Goal: Information Seeking & Learning: Learn about a topic

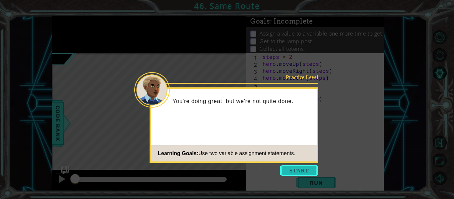
click at [291, 167] on button "Start" at bounding box center [299, 170] width 38 height 11
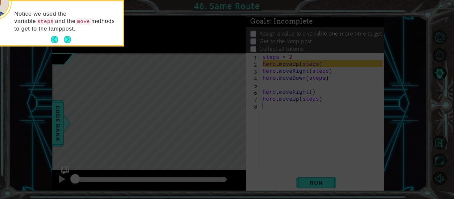
click at [313, 181] on icon at bounding box center [227, 30] width 454 height 338
click at [70, 38] on button "Next" at bounding box center [67, 39] width 7 height 7
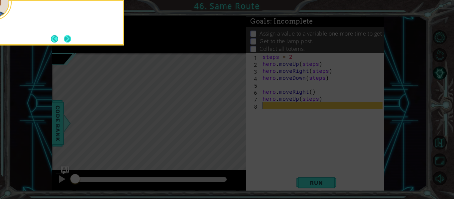
click at [69, 39] on button "Next" at bounding box center [68, 39] width 8 height 8
click at [69, 39] on button "Next" at bounding box center [67, 38] width 7 height 7
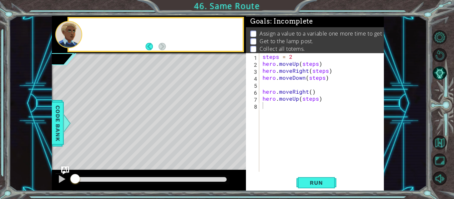
click at [69, 39] on div at bounding box center [68, 34] width 27 height 27
click at [306, 178] on button "Run" at bounding box center [316, 183] width 40 height 14
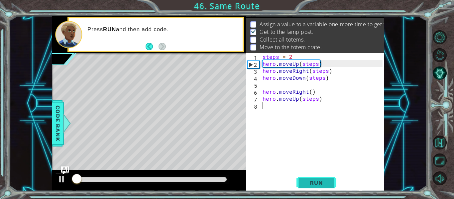
scroll to position [10, 0]
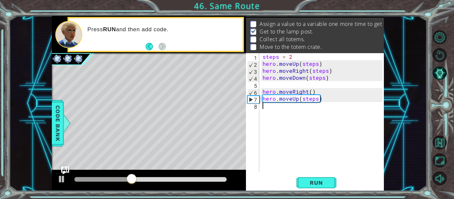
click at [277, 109] on div "steps = 2 hero . moveUp ( steps ) hero . moveRight ( steps ) hero . moveDown ( …" at bounding box center [323, 119] width 125 height 133
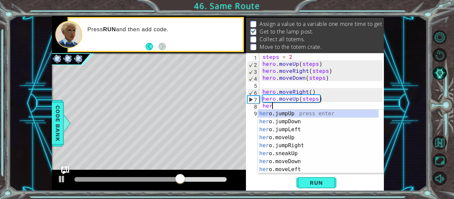
scroll to position [0, 0]
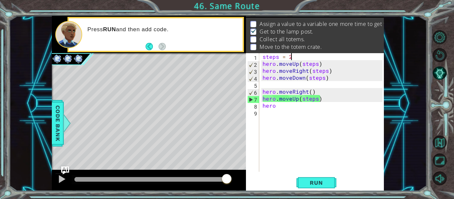
click at [292, 55] on div "steps = 2 hero . moveUp ( steps ) hero . moveRight ( steps ) hero . moveDown ( …" at bounding box center [323, 119] width 125 height 133
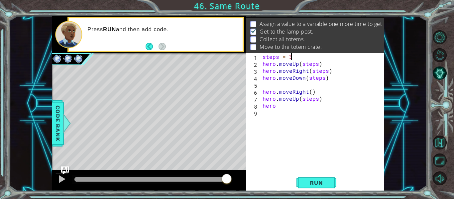
scroll to position [0, 1]
click at [279, 106] on div "steps = 3 hero . moveUp ( steps ) hero . moveRight ( steps ) hero . moveDown ( …" at bounding box center [323, 119] width 125 height 133
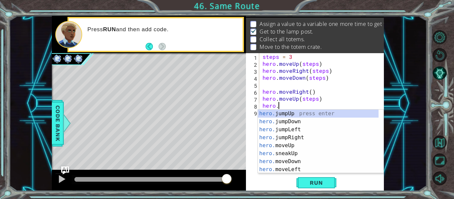
scroll to position [0, 1]
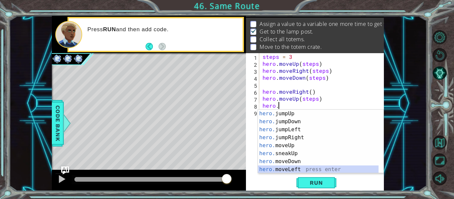
click at [293, 167] on div "hero. jumpUp press enter hero. jumpDown press enter hero. jumpLeft press enter …" at bounding box center [318, 150] width 121 height 80
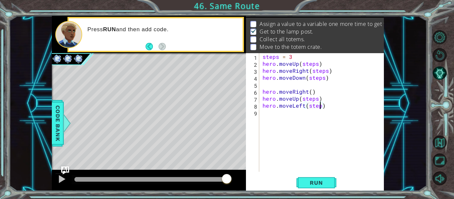
scroll to position [0, 4]
type textarea "hero.moveLeft(steps)"
click at [320, 181] on span "Run" at bounding box center [316, 182] width 26 height 7
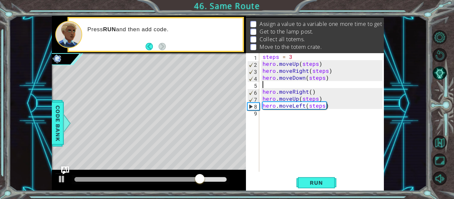
click at [309, 83] on div "steps = 3 hero . moveUp ( steps ) hero . moveRight ( steps ) hero . moveDown ( …" at bounding box center [323, 119] width 125 height 133
click at [331, 181] on button "Run" at bounding box center [316, 183] width 40 height 14
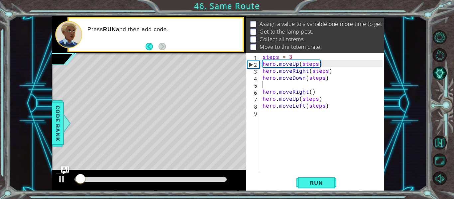
click at [293, 57] on div "steps = 3 hero . moveUp ( steps ) hero . moveRight ( steps ) hero . moveDown ( …" at bounding box center [323, 119] width 125 height 133
type textarea "steps = 2"
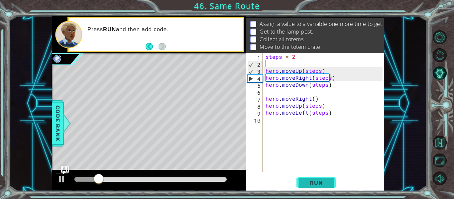
click at [319, 181] on span "Run" at bounding box center [316, 182] width 26 height 7
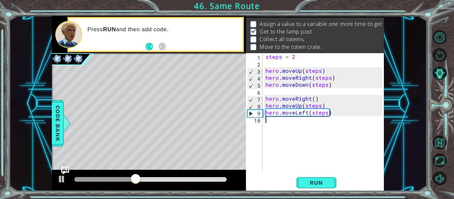
click at [296, 124] on div "steps = 2 hero . moveUp ( steps ) hero . moveRight ( steps ) hero . moveDown ( …" at bounding box center [325, 119] width 122 height 133
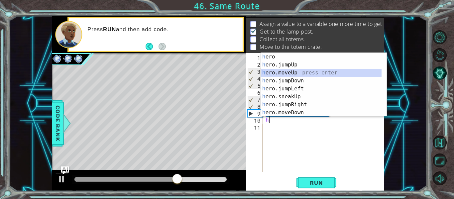
click at [286, 73] on div "h ero press enter h ero.jumpUp press enter h ero.moveUp press enter h ero.jumpD…" at bounding box center [321, 93] width 121 height 80
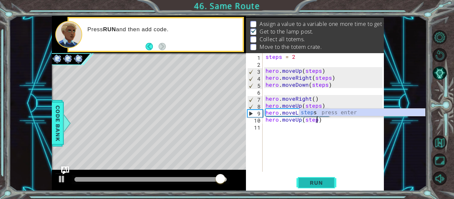
scroll to position [0, 3]
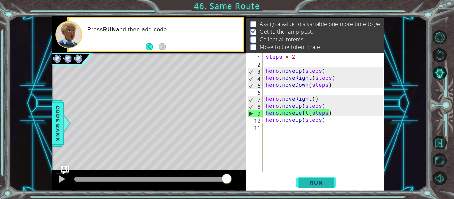
type textarea "hero.moveUp(steps)"
click at [325, 185] on span "Run" at bounding box center [316, 182] width 26 height 7
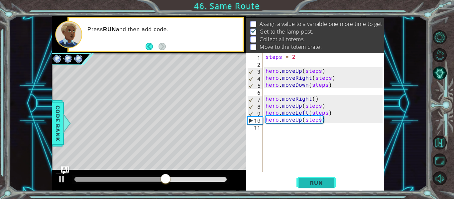
click at [324, 185] on span "Run" at bounding box center [316, 182] width 26 height 7
click at [316, 177] on button "Run" at bounding box center [316, 183] width 40 height 14
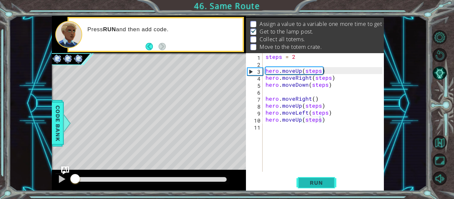
click at [316, 177] on button "Run" at bounding box center [316, 183] width 40 height 14
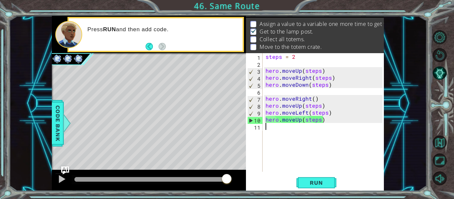
click at [284, 132] on div "steps = 2 hero . moveUp ( steps ) hero . moveRight ( steps ) hero . moveDown ( …" at bounding box center [325, 119] width 122 height 133
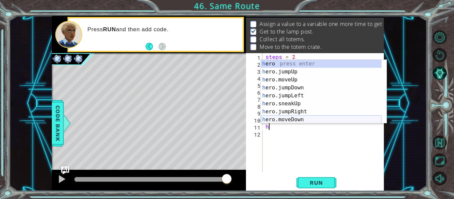
click at [301, 117] on div "h ero press enter h ero.jumpUp press enter h ero.moveUp press enter h ero.jumpD…" at bounding box center [321, 100] width 121 height 80
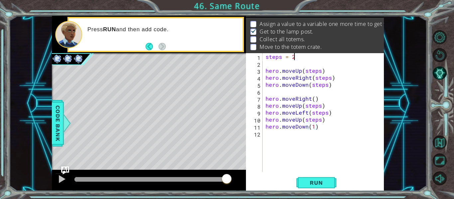
click at [297, 55] on div "steps = 2 hero . moveUp ( steps ) hero . moveRight ( steps ) hero . moveDown ( …" at bounding box center [325, 119] width 122 height 133
click at [319, 185] on span "Run" at bounding box center [316, 182] width 26 height 7
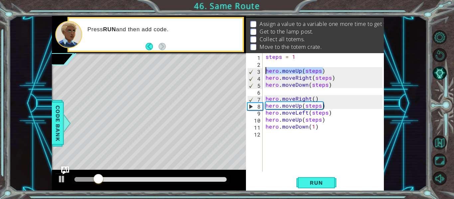
drag, startPoint x: 322, startPoint y: 69, endPoint x: 263, endPoint y: 73, distance: 58.5
click at [263, 73] on div "steps = 1 1 2 3 4 5 6 7 8 9 10 11 12 steps = 1 hero . moveUp ( steps ) hero . m…" at bounding box center [314, 112] width 137 height 119
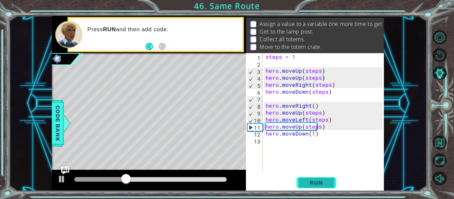
click at [322, 181] on span "Run" at bounding box center [316, 182] width 26 height 7
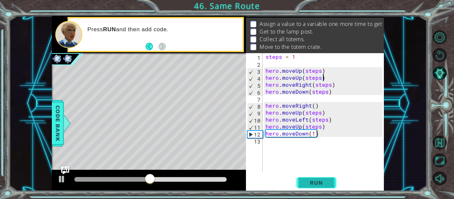
click at [320, 184] on span "Run" at bounding box center [316, 182] width 26 height 7
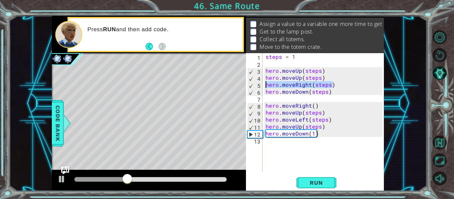
drag, startPoint x: 334, startPoint y: 83, endPoint x: 264, endPoint y: 84, distance: 70.1
click at [264, 84] on div "steps = 1 hero . moveUp ( steps ) hero . moveUp ( steps ) hero . moveRight ( st…" at bounding box center [325, 119] width 122 height 133
click at [332, 93] on div "steps = 1 hero . moveUp ( steps ) hero . moveUp ( steps ) hero . moveRight ( st…" at bounding box center [325, 119] width 122 height 133
click at [331, 86] on div "steps = 1 hero . moveUp ( steps ) hero . moveUp ( steps ) hero . moveRight ( st…" at bounding box center [325, 119] width 122 height 133
type textarea "hero.moveRight(steps)"
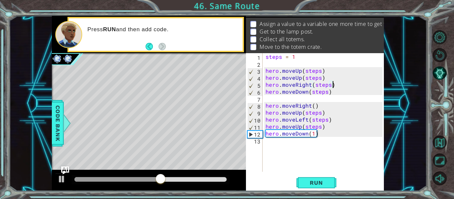
scroll to position [0, 0]
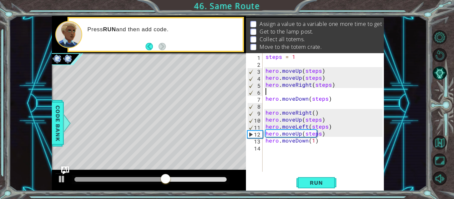
paste textarea "hero.moveRight(steps)"
type textarea "hero.moveRight(steps)"
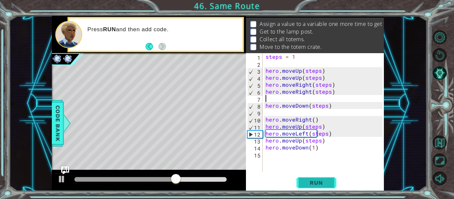
click at [323, 186] on button "Run" at bounding box center [316, 183] width 40 height 14
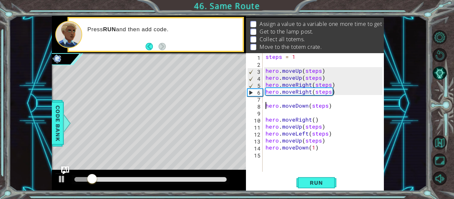
click at [265, 106] on div "steps = 1 hero . moveUp ( steps ) hero . moveUp ( steps ) hero . moveRight ( st…" at bounding box center [325, 119] width 122 height 133
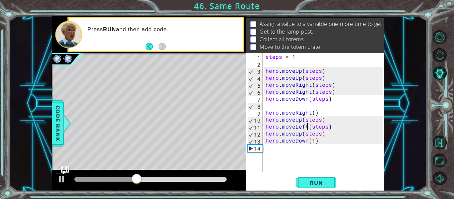
click at [308, 127] on div "steps = 1 hero . moveUp ( steps ) hero . moveUp ( steps ) hero . moveRight ( st…" at bounding box center [325, 119] width 122 height 133
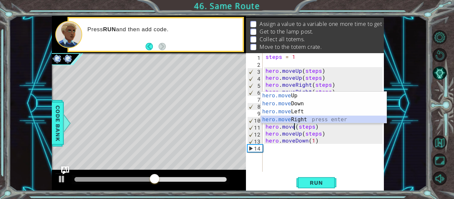
click at [309, 120] on div "hero.move Up press enter hero.move Down press enter hero.move Left press enter …" at bounding box center [324, 116] width 126 height 48
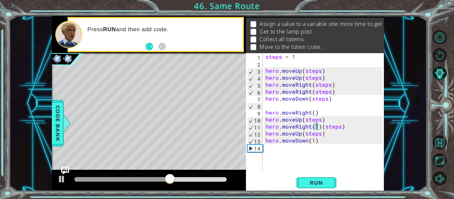
click at [319, 128] on div "steps = 1 hero . moveUp ( steps ) hero . moveUp ( steps ) hero . moveRight ( st…" at bounding box center [325, 119] width 122 height 133
click at [321, 182] on span "Run" at bounding box center [316, 182] width 26 height 7
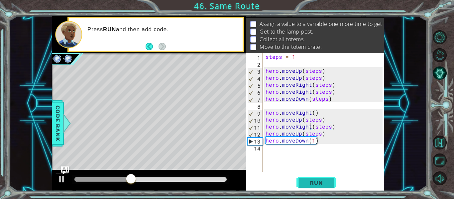
click at [320, 179] on button "Run" at bounding box center [316, 183] width 40 height 14
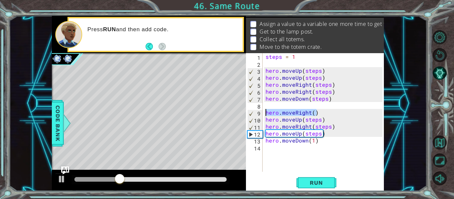
drag, startPoint x: 318, startPoint y: 111, endPoint x: 266, endPoint y: 112, distance: 51.5
click at [266, 112] on div "steps = 1 hero . moveUp ( steps ) hero . moveUp ( steps ) hero . moveRight ( st…" at bounding box center [325, 119] width 122 height 133
type textarea "hero.moveRight()"
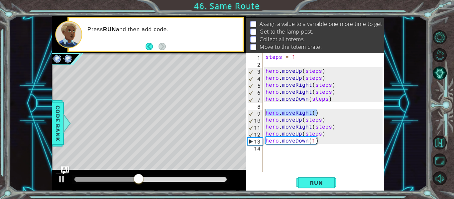
drag, startPoint x: 322, startPoint y: 116, endPoint x: 318, endPoint y: 114, distance: 4.5
click at [318, 114] on div "steps = 1 hero . moveUp ( steps ) hero . moveUp ( steps ) hero . moveRight ( st…" at bounding box center [323, 112] width 118 height 119
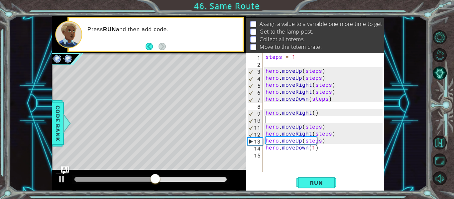
paste textarea "hero.moveRight()"
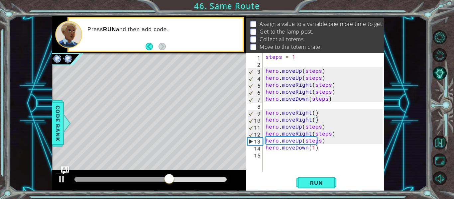
click at [310, 119] on div "steps = 1 hero . moveUp ( steps ) hero . moveUp ( steps ) hero . moveRight ( st…" at bounding box center [325, 119] width 122 height 133
click at [312, 120] on div "steps = 1 hero . moveUp ( steps ) hero . moveUp ( steps ) hero . moveRight ( st…" at bounding box center [325, 119] width 122 height 133
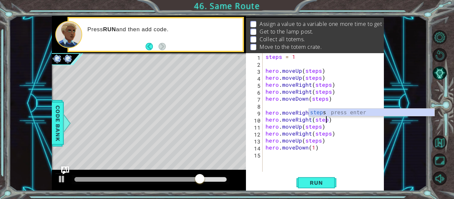
scroll to position [0, 4]
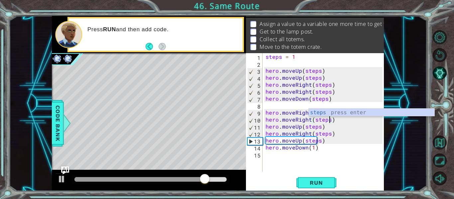
click at [337, 145] on div "steps = 1 hero . moveUp ( steps ) hero . moveUp ( steps ) hero . moveRight ( st…" at bounding box center [325, 119] width 122 height 133
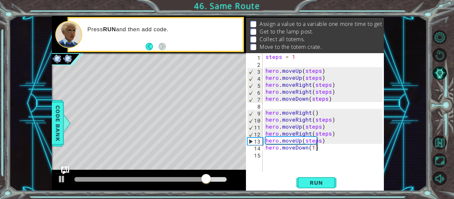
scroll to position [0, 3]
click at [314, 114] on div "steps = 1 hero . moveUp ( steps ) hero . moveUp ( steps ) hero . moveRight ( st…" at bounding box center [325, 119] width 122 height 133
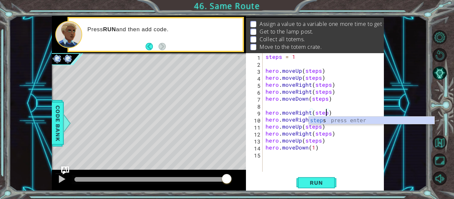
scroll to position [0, 4]
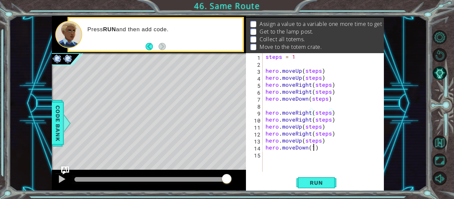
click at [314, 149] on div "steps = 1 hero . moveUp ( steps ) hero . moveUp ( steps ) hero . moveRight ( st…" at bounding box center [325, 119] width 122 height 133
click at [320, 149] on div "steps = 1 hero . moveUp ( steps ) hero . moveUp ( steps ) hero . moveRight ( st…" at bounding box center [325, 119] width 122 height 133
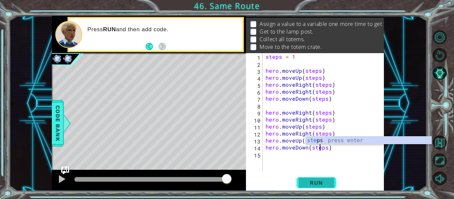
type textarea "hero.moveDown(steps)"
click at [319, 188] on button "Run" at bounding box center [316, 183] width 40 height 14
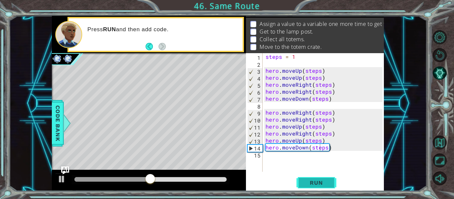
click at [307, 188] on button "Run" at bounding box center [316, 183] width 40 height 14
click at [267, 105] on div "steps = 1 hero . moveUp ( steps ) hero . moveUp ( steps ) hero . moveRight ( st…" at bounding box center [325, 119] width 122 height 133
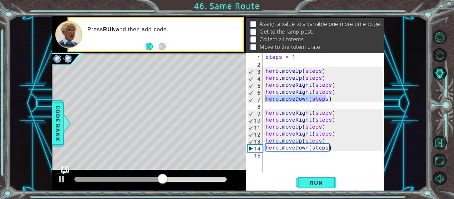
drag, startPoint x: 327, startPoint y: 99, endPoint x: 263, endPoint y: 100, distance: 64.8
click at [263, 100] on div "1 2 3 4 5 6 7 8 9 10 11 12 13 14 15 steps = 1 hero . moveUp ( steps ) hero . mo…" at bounding box center [314, 112] width 137 height 119
type textarea "hero.moveDown(steps)"
click at [330, 100] on div "steps = 1 hero . moveUp ( steps ) hero . moveUp ( steps ) hero . moveRight ( st…" at bounding box center [325, 119] width 122 height 133
drag, startPoint x: 330, startPoint y: 100, endPoint x: 263, endPoint y: 98, distance: 66.8
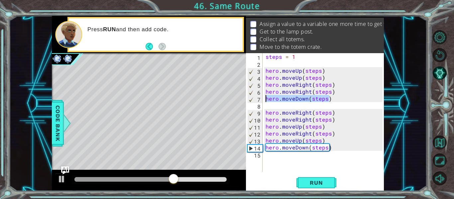
click at [263, 98] on div "hero.moveDown(steps) 1 2 3 4 5 6 7 8 9 10 11 12 13 14 15 steps = 1 hero . moveU…" at bounding box center [314, 112] width 137 height 119
click at [265, 105] on div "steps = 1 hero . moveUp ( steps ) hero . moveUp ( steps ) hero . moveRight ( st…" at bounding box center [325, 119] width 122 height 133
paste textarea "hero.moveDown(steps)"
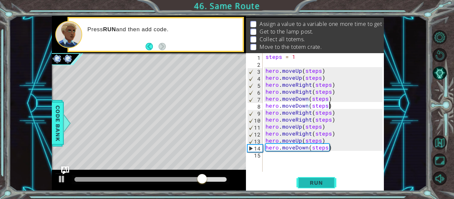
click at [322, 185] on span "Run" at bounding box center [316, 182] width 26 height 7
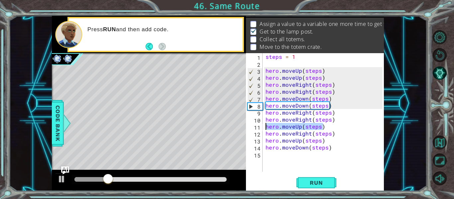
drag, startPoint x: 327, startPoint y: 127, endPoint x: 262, endPoint y: 128, distance: 65.4
click at [262, 128] on div "hero.moveDown(steps) 1 2 3 4 5 6 7 8 9 10 11 12 13 14 15 steps = 1 hero . moveU…" at bounding box center [314, 112] width 137 height 119
type textarea "hero.moveUp(steps)"
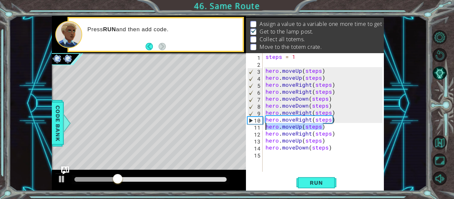
click at [323, 126] on div "steps = 1 hero . moveUp ( steps ) hero . moveUp ( steps ) hero . moveRight ( st…" at bounding box center [323, 112] width 118 height 119
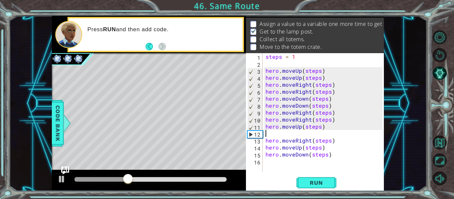
paste textarea "hero.moveUp(steps)"
type textarea "hero.moveUp(steps)"
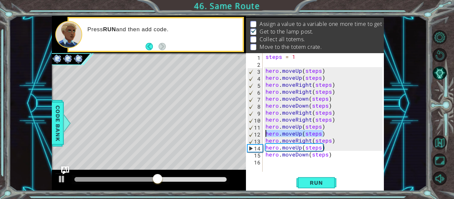
drag, startPoint x: 322, startPoint y: 134, endPoint x: 261, endPoint y: 136, distance: 61.5
click at [261, 136] on div "hero.moveUp(steps) 1 2 3 4 5 6 7 8 9 10 11 12 13 14 15 16 steps = 1 hero . move…" at bounding box center [314, 112] width 137 height 119
click at [323, 135] on div "steps = 1 hero . moveUp ( steps ) hero . moveUp ( steps ) hero . moveRight ( st…" at bounding box center [323, 112] width 118 height 119
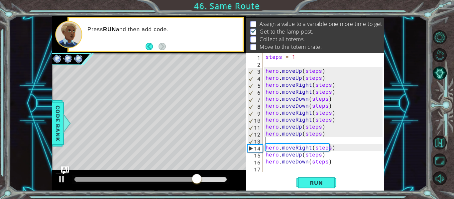
paste textarea "hero.moveUp(steps)"
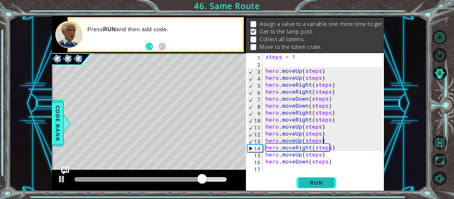
click at [321, 183] on span "Run" at bounding box center [316, 182] width 26 height 7
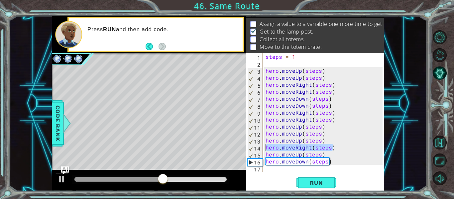
drag, startPoint x: 338, startPoint y: 150, endPoint x: 256, endPoint y: 148, distance: 81.7
click at [256, 148] on div "hero.moveUp(steps) 1 2 3 4 5 6 7 8 9 10 11 12 13 14 15 16 17 steps = 1 hero . m…" at bounding box center [314, 112] width 137 height 119
click at [336, 147] on div "steps = 1 hero . moveUp ( steps ) hero . moveUp ( steps ) hero . moveRight ( st…" at bounding box center [323, 112] width 118 height 119
paste textarea "hero.moveRight(steps)"
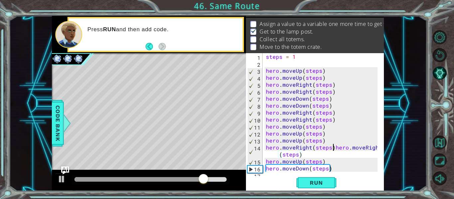
click at [333, 148] on div "steps = 1 hero . moveUp ( steps ) hero . moveUp ( steps ) hero . moveRight ( st…" at bounding box center [322, 119] width 116 height 133
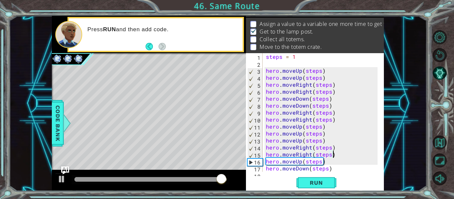
click at [333, 156] on div "steps = 1 hero . moveUp ( steps ) hero . moveUp ( steps ) hero . moveRight ( st…" at bounding box center [322, 119] width 116 height 133
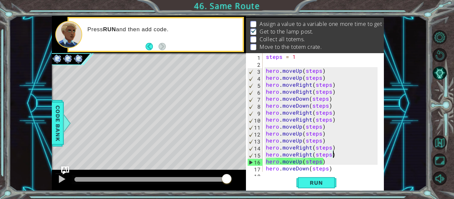
paste textarea "hero.moveRight(steps)"
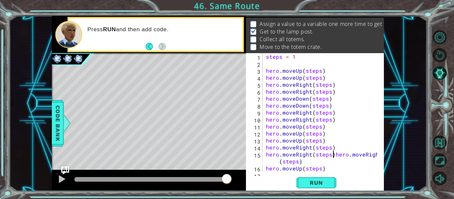
click at [332, 155] on div "steps = 1 hero . moveUp ( steps ) hero . moveUp ( steps ) hero . moveRight ( st…" at bounding box center [322, 119] width 116 height 133
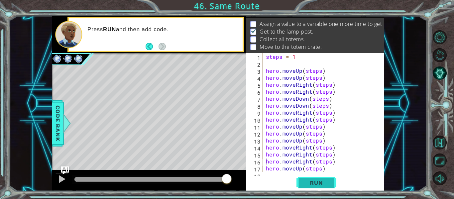
click at [316, 187] on button "Run" at bounding box center [316, 183] width 40 height 14
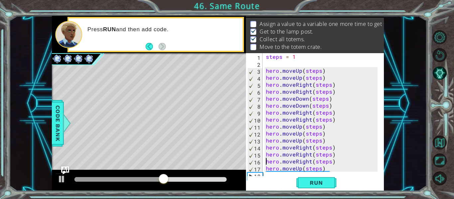
scroll to position [14, 0]
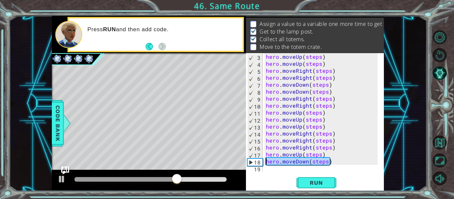
drag, startPoint x: 334, startPoint y: 163, endPoint x: 257, endPoint y: 160, distance: 77.4
click at [257, 160] on div "hero.moveRight(steps) 3 4 5 6 7 8 9 10 11 12 13 14 15 16 17 18 19 hero . moveUp…" at bounding box center [314, 112] width 137 height 119
type textarea "hero.moveDown(steps)"
click at [270, 170] on div "hero . moveUp ( steps ) hero . moveUp ( steps ) hero . moveRight ( steps ) hero…" at bounding box center [322, 119] width 116 height 133
paste textarea "hero.moveDown(steps)"
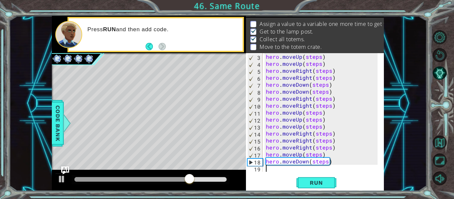
type textarea "hero.moveDown(steps)"
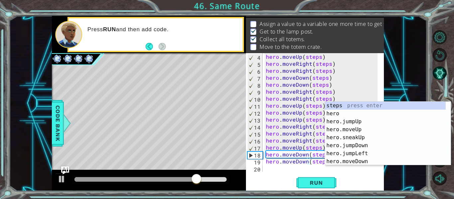
click at [276, 170] on div "hero . moveUp ( steps ) hero . moveRight ( steps ) hero . moveRight ( steps ) h…" at bounding box center [322, 119] width 116 height 133
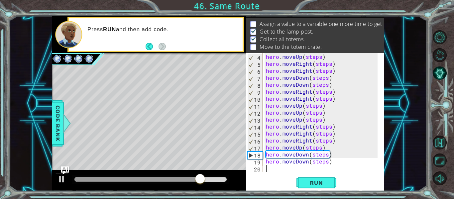
paste textarea "hero.moveDown(steps)"
type textarea "hero.moveDown(steps)"
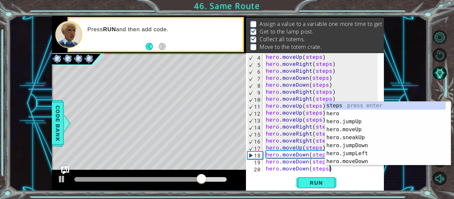
scroll to position [28, 0]
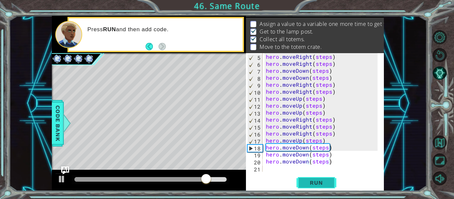
click at [321, 184] on span "Run" at bounding box center [316, 182] width 26 height 7
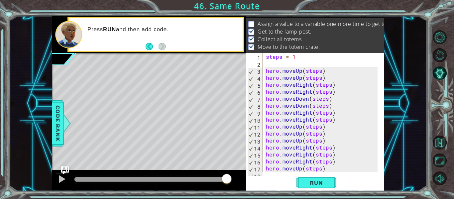
scroll to position [0, 2]
click at [291, 60] on div "steps = 1 hero . moveUp ( steps ) hero . moveUp ( steps ) hero . moveRight ( st…" at bounding box center [322, 119] width 116 height 133
click at [294, 57] on div "steps = 1 hero . moveUp ( steps ) hero . moveUp ( steps ) hero . moveRight ( st…" at bounding box center [322, 119] width 116 height 133
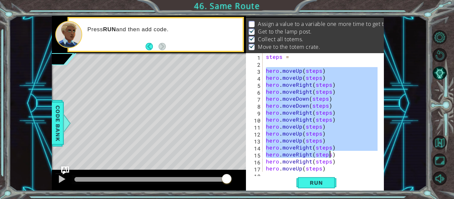
scroll to position [28, 0]
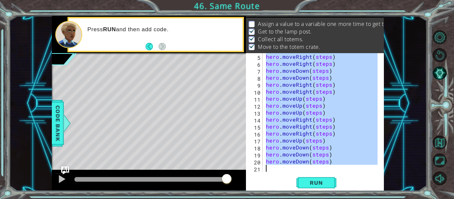
drag, startPoint x: 267, startPoint y: 71, endPoint x: 338, endPoint y: 203, distance: 149.8
click at [338, 199] on html "1 ההההההההההההההההההההההההההההההההההההההההההההההההההההההההההההההההההההההההההההה…" at bounding box center [227, 99] width 454 height 199
type textarea "hero.moveUp(steps)"
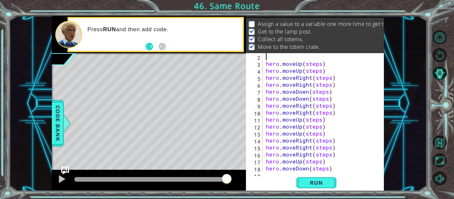
scroll to position [7, 0]
type textarea "steps ="
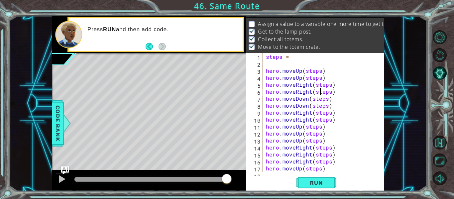
click at [283, 59] on div "steps = hero . moveUp ( steps ) hero . moveUp ( steps ) hero . moveRight ( step…" at bounding box center [322, 119] width 116 height 133
click at [292, 59] on div "steps = hero . moveUp ( steps ) hero . moveUp ( steps ) hero . moveRight ( step…" at bounding box center [322, 119] width 116 height 133
click at [316, 187] on button "Run" at bounding box center [316, 183] width 40 height 14
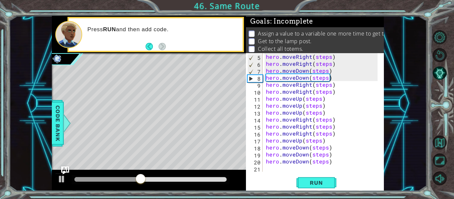
scroll to position [0, 0]
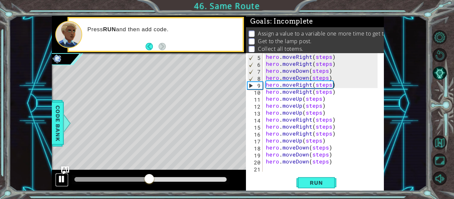
click at [61, 182] on div at bounding box center [61, 179] width 9 height 9
click at [55, 125] on span "Code Bank" at bounding box center [57, 123] width 11 height 41
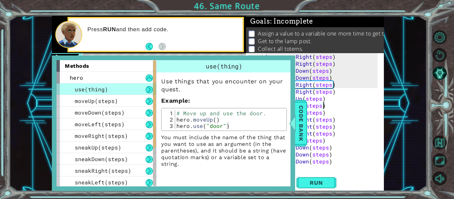
click at [338, 108] on div "hero . moveRight ( steps ) hero . moveRight ( steps ) hero . moveDown ( steps )…" at bounding box center [322, 119] width 116 height 133
click at [343, 107] on div "hero . moveRight ( steps ) hero . moveRight ( steps ) hero . moveDown ( steps )…" at bounding box center [322, 119] width 116 height 133
click at [53, 131] on div "methods hero use(thing) moveUp(steps) moveDown(steps) moveLeft(steps) moveRight…" at bounding box center [173, 123] width 243 height 136
click at [51, 130] on div "1 ההההההההההההההההההההההההההההההההההההההההההההההההההההההההההההההההההההההההההההה…" at bounding box center [217, 103] width 417 height 175
click at [119, 52] on div "Press RUN and then add code." at bounding box center [149, 34] width 194 height 37
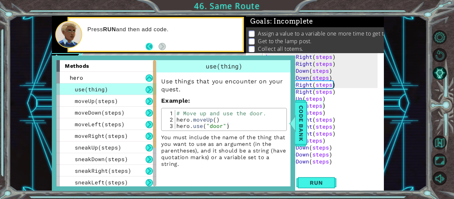
click at [152, 49] on button "Back" at bounding box center [151, 46] width 13 height 7
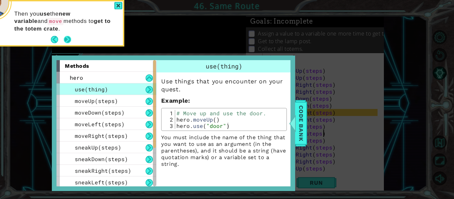
click at [66, 38] on button "Next" at bounding box center [67, 39] width 7 height 7
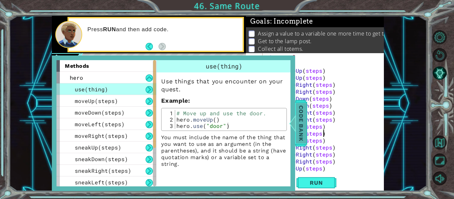
click at [303, 119] on span "Code Bank" at bounding box center [301, 123] width 11 height 41
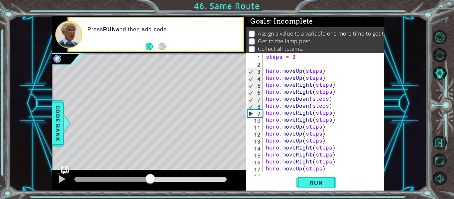
click at [296, 57] on div "steps = 3 hero . moveUp ( steps ) hero . moveUp ( steps ) hero . moveRight ( st…" at bounding box center [322, 119] width 116 height 133
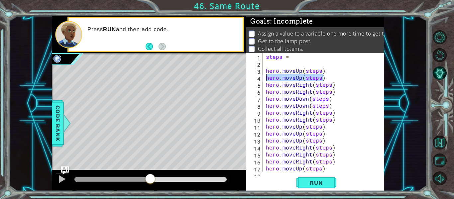
drag, startPoint x: 322, startPoint y: 79, endPoint x: 262, endPoint y: 76, distance: 60.5
click at [262, 76] on div "steps = 1 2 3 4 5 6 7 8 9 10 11 12 13 14 15 16 17 18 steps = hero . moveUp ( st…" at bounding box center [314, 112] width 137 height 119
type textarea "hero.moveUp(steps)"
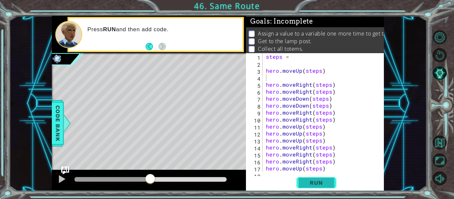
click at [326, 180] on span "Run" at bounding box center [316, 182] width 26 height 7
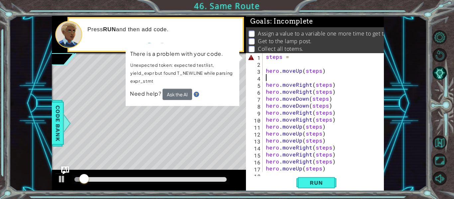
click at [298, 57] on div "steps = hero . moveUp ( steps ) hero . moveRight ( steps ) hero . moveRight ( s…" at bounding box center [322, 119] width 116 height 133
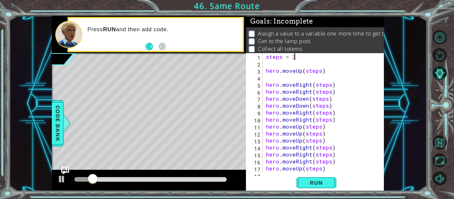
scroll to position [0, 1]
click at [306, 186] on span "Run" at bounding box center [316, 182] width 26 height 7
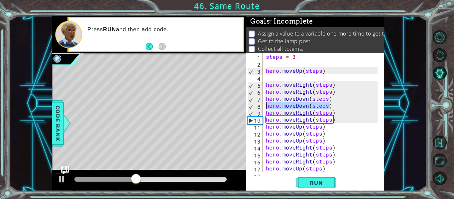
drag, startPoint x: 332, startPoint y: 107, endPoint x: 253, endPoint y: 109, distance: 79.7
click at [253, 109] on div "steps = 3 1 2 3 4 5 6 7 8 9 10 11 12 13 14 15 16 17 18 steps = 3 hero . moveUp …" at bounding box center [314, 112] width 137 height 119
type textarea "hero.moveDown(steps)"
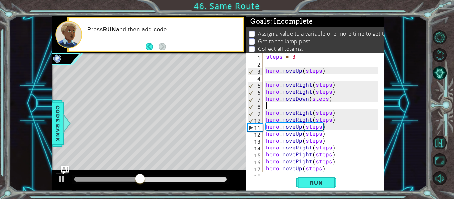
scroll to position [0, 0]
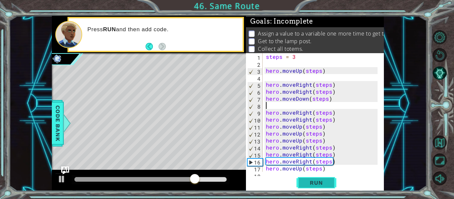
click at [310, 184] on span "Run" at bounding box center [316, 182] width 26 height 7
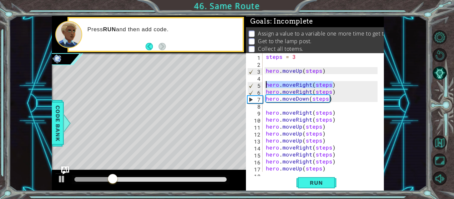
drag, startPoint x: 332, startPoint y: 84, endPoint x: 260, endPoint y: 85, distance: 71.4
click at [260, 85] on div "1 2 3 4 5 6 7 8 9 10 11 12 13 14 15 16 17 18 steps = 3 hero . moveUp ( steps ) …" at bounding box center [314, 112] width 137 height 119
type textarea "hero.moveRight(steps)"
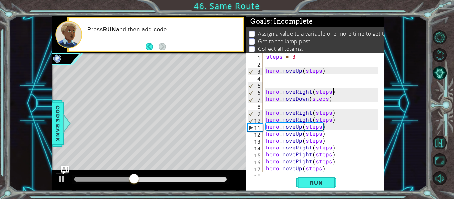
click at [333, 91] on div "steps = 3 hero . moveUp ( steps ) hero . moveRight ( steps ) hero . moveDown ( …" at bounding box center [322, 119] width 116 height 133
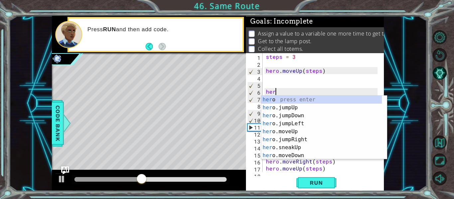
type textarea "h"
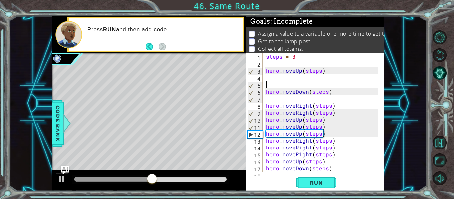
click at [288, 98] on div "steps = 3 hero . moveUp ( steps ) hero . moveDown ( steps ) hero . moveRight ( …" at bounding box center [322, 119] width 116 height 133
paste textarea "hero.moveRight(steps)"
type textarea "hero.moveRight(steps)"
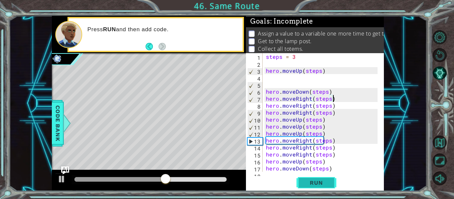
click at [328, 186] on span "Run" at bounding box center [316, 182] width 26 height 7
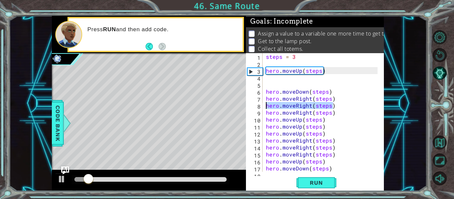
drag, startPoint x: 334, startPoint y: 105, endPoint x: 258, endPoint y: 107, distance: 76.4
click at [258, 107] on div "hero.moveRight(steps) 1 2 3 4 5 6 7 8 9 10 11 12 13 14 15 16 17 18 steps = 3 he…" at bounding box center [314, 112] width 137 height 119
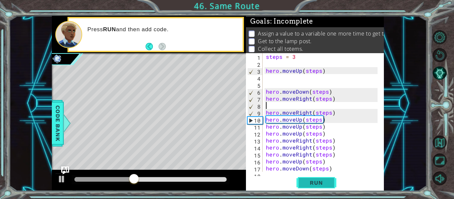
click at [321, 182] on span "Run" at bounding box center [316, 182] width 26 height 7
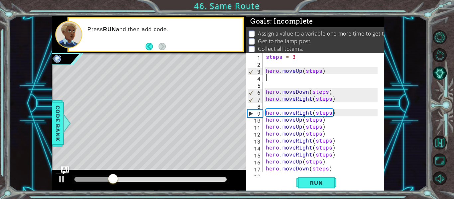
click at [268, 75] on div "steps = 3 hero . moveUp ( steps ) hero . moveDown ( steps ) hero . moveRight ( …" at bounding box center [322, 119] width 116 height 133
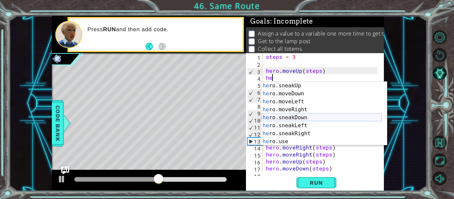
scroll to position [48, 0]
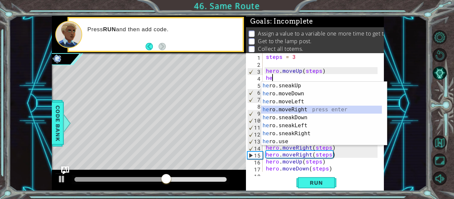
click at [296, 109] on div "he ro.sneakUp press enter he ro.moveDown press enter he ro.moveLeft press enter…" at bounding box center [321, 122] width 121 height 80
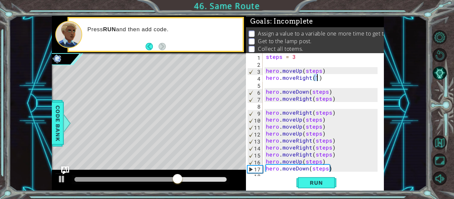
click at [310, 79] on div "steps = 3 hero . moveUp ( steps ) hero . moveRight ( 1 ) hero . moveDown ( step…" at bounding box center [322, 119] width 116 height 133
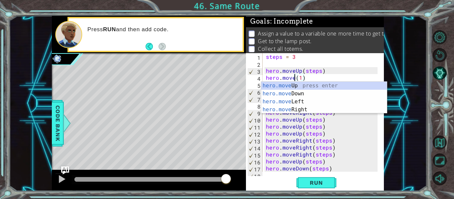
scroll to position [0, 2]
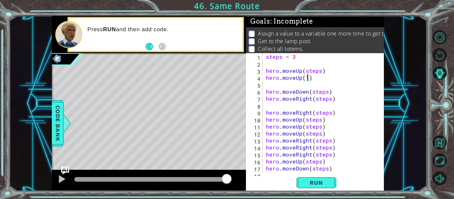
click at [307, 79] on div "steps = 3 hero . moveUp ( steps ) hero . moveUp ( 1 ) hero . moveDown ( steps )…" at bounding box center [322, 119] width 116 height 133
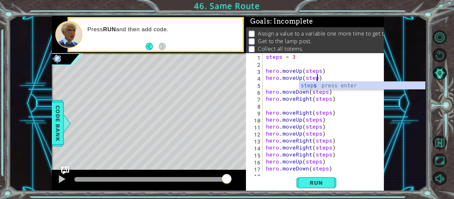
scroll to position [0, 3]
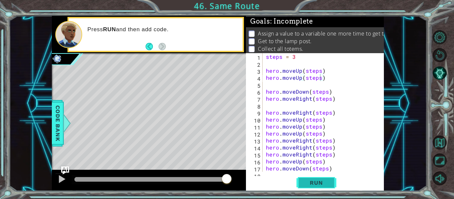
click at [313, 183] on span "Run" at bounding box center [316, 182] width 26 height 7
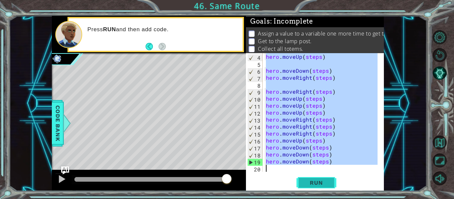
scroll to position [21, 0]
drag, startPoint x: 266, startPoint y: 71, endPoint x: 312, endPoint y: 201, distance: 138.1
click at [312, 199] on html "1 ההההההההההההההההההההההההההההההההההההההההההההההההההההההההההההההההההההההההההההה…" at bounding box center [227, 99] width 454 height 199
type textarea "hero.moveDown(steps)"
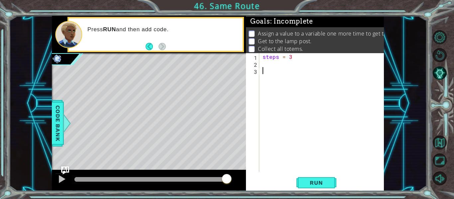
click at [284, 132] on div "steps = 3" at bounding box center [323, 119] width 125 height 133
type textarea "steps = 3"
click at [446, 57] on button "Restart Level" at bounding box center [439, 55] width 14 height 14
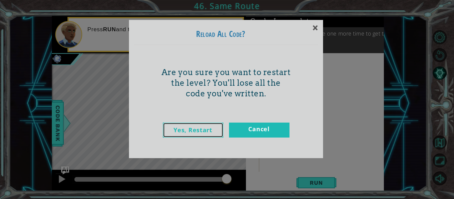
click at [204, 129] on link "Yes, Restart" at bounding box center [193, 130] width 60 height 15
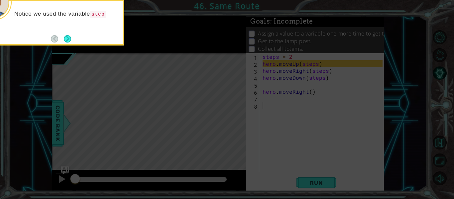
click at [79, 38] on div "Notice we used the variable step" at bounding box center [57, 23] width 133 height 46
click at [76, 38] on div "Notice we used the variable steps and the move methods t" at bounding box center [57, 23] width 133 height 46
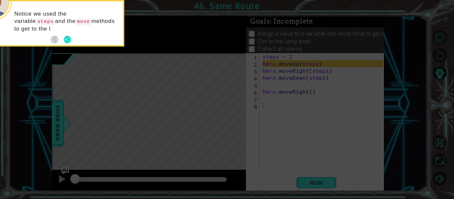
click at [73, 41] on div "Notice we used the variable steps and the move methods to get to the l" at bounding box center [58, 24] width 130 height 41
click at [69, 41] on button "Next" at bounding box center [67, 39] width 7 height 7
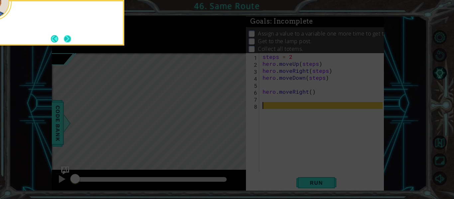
click at [69, 41] on button "Next" at bounding box center [67, 38] width 7 height 7
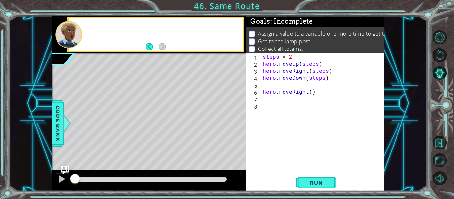
click at [69, 41] on div at bounding box center [68, 34] width 27 height 27
click at [292, 57] on div "steps = 2 hero . moveUp ( steps ) hero . moveRight ( steps ) hero . moveDown ( …" at bounding box center [323, 119] width 125 height 133
type textarea "steps = 3"
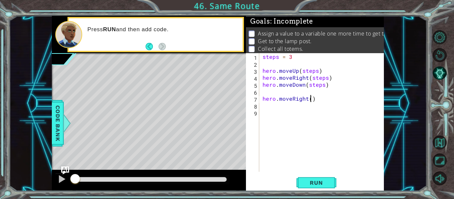
click at [310, 100] on div "steps = 3 hero . moveUp ( steps ) hero . moveRight ( steps ) hero . moveDown ( …" at bounding box center [323, 119] width 125 height 133
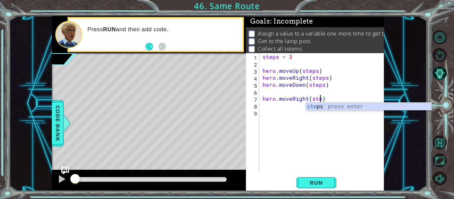
type textarea "hero.moveRight(steps)"
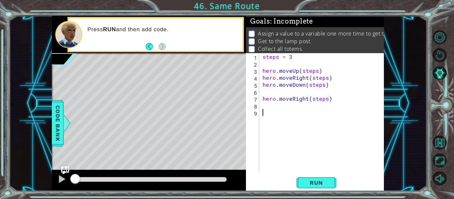
click at [299, 148] on div "steps = 3 hero . moveUp ( steps ) hero . moveRight ( steps ) hero . moveDown ( …" at bounding box center [323, 119] width 125 height 133
click at [312, 187] on button "Run" at bounding box center [316, 183] width 40 height 14
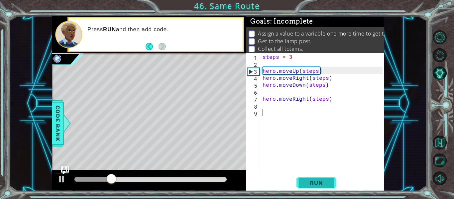
click at [323, 189] on button "Run" at bounding box center [316, 183] width 40 height 14
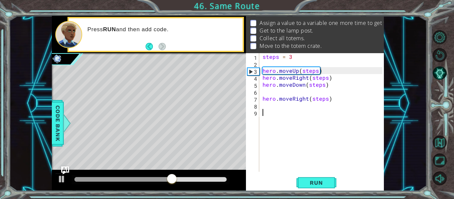
scroll to position [13, 0]
click at [292, 53] on div "Goals : Incomplete Assign a value to a variable one more time to get to the tot…" at bounding box center [315, 34] width 138 height 37
type textarea "steps = 3"
click at [292, 54] on div "steps = 3 hero . moveUp ( steps ) hero . moveRight ( steps ) hero . moveDown ( …" at bounding box center [323, 119] width 125 height 133
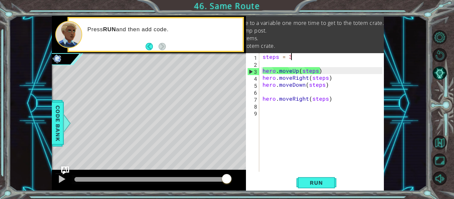
scroll to position [0, 53]
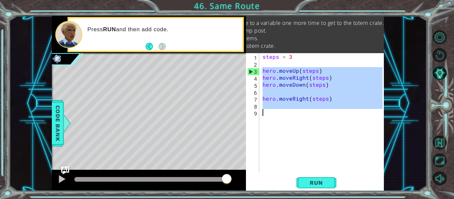
drag, startPoint x: 262, startPoint y: 70, endPoint x: 354, endPoint y: 132, distance: 110.6
click at [354, 132] on div "steps = 3 hero . moveUp ( steps ) hero . moveRight ( steps ) hero . moveDown ( …" at bounding box center [323, 119] width 125 height 133
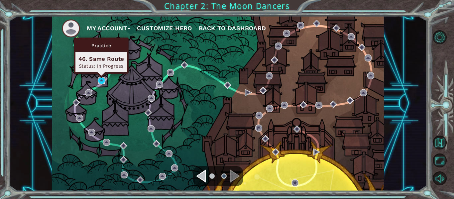
click at [102, 81] on img at bounding box center [101, 80] width 7 height 7
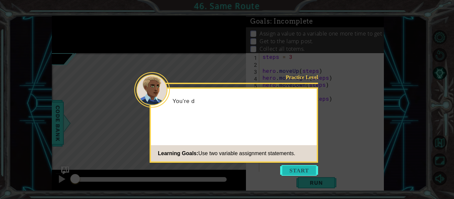
click at [298, 172] on button "Start" at bounding box center [299, 170] width 38 height 11
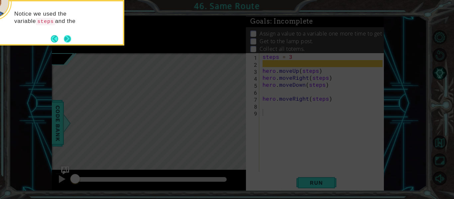
click at [73, 33] on div "Notice we used the variable steps and the" at bounding box center [58, 21] width 130 height 34
click at [75, 36] on div "Notice we used the variable steps and the move methods to g" at bounding box center [58, 24] width 130 height 41
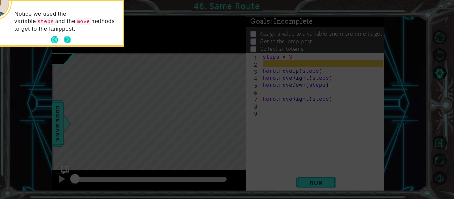
click at [69, 36] on button "Next" at bounding box center [67, 39] width 7 height 7
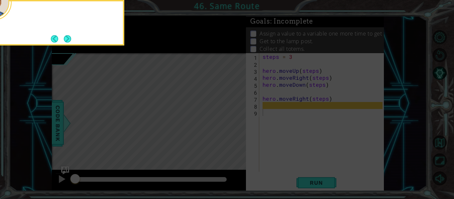
click at [69, 36] on button "Next" at bounding box center [67, 38] width 7 height 7
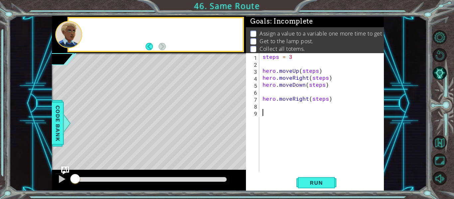
click at [69, 36] on div at bounding box center [68, 34] width 27 height 27
click at [330, 182] on button "Run" at bounding box center [316, 183] width 40 height 14
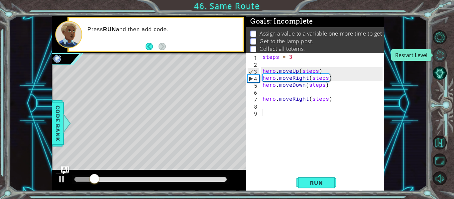
click at [437, 54] on button "Restart Level" at bounding box center [439, 55] width 14 height 14
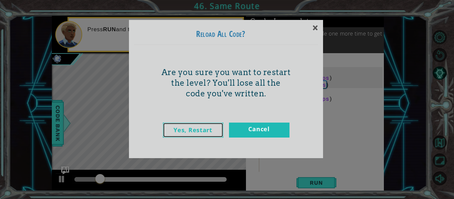
click at [184, 127] on link "Yes, Restart" at bounding box center [193, 130] width 60 height 15
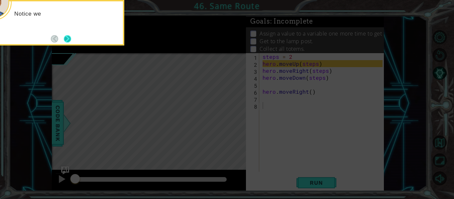
click at [70, 38] on button "Next" at bounding box center [68, 39] width 8 height 8
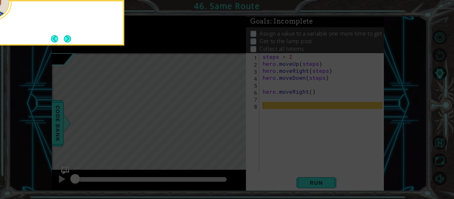
click at [70, 38] on button "Next" at bounding box center [67, 38] width 7 height 7
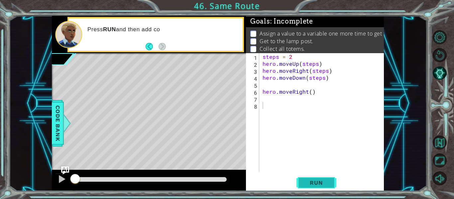
click at [324, 182] on span "Run" at bounding box center [316, 182] width 26 height 7
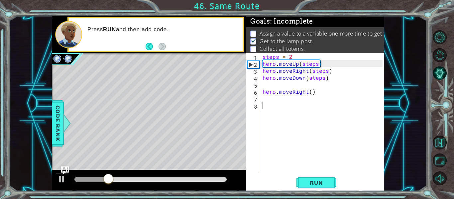
click at [266, 105] on div "steps = 2 hero . moveUp ( steps ) hero . moveRight ( steps ) hero . moveDown ( …" at bounding box center [323, 119] width 125 height 133
click at [308, 93] on div "steps = 2 hero . moveUp ( steps ) hero . moveRight ( steps ) hero . moveDown ( …" at bounding box center [323, 119] width 125 height 133
type textarea "hero.moveRight()"
click at [310, 93] on div "steps = 2 hero . moveUp ( steps ) hero . moveRight ( steps ) hero . moveDown ( …" at bounding box center [323, 119] width 125 height 133
click at [274, 108] on div "steps = 2 hero . moveUp ( steps ) hero . moveRight ( steps ) hero . moveDown ( …" at bounding box center [323, 119] width 125 height 133
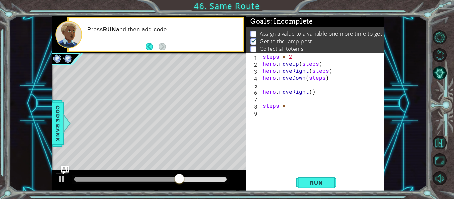
scroll to position [0, 1]
type textarea "steps = 3"
click at [268, 117] on div "steps = 2 hero . moveUp ( steps ) hero . moveRight ( steps ) hero . moveDown ( …" at bounding box center [323, 119] width 125 height 133
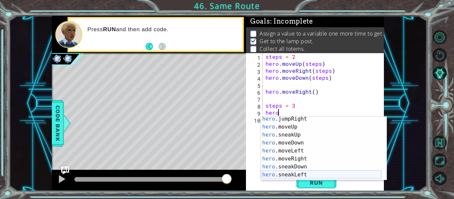
scroll to position [22, 0]
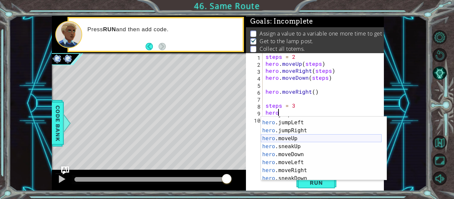
click at [294, 135] on div "hero .jumpDown press enter hero .jumpLeft press enter hero .jumpRight press ent…" at bounding box center [321, 151] width 121 height 80
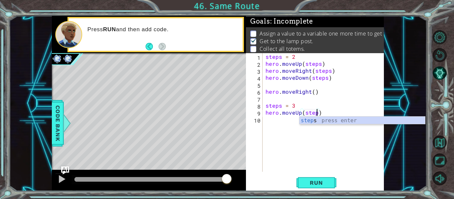
type textarea "hero.moveUp(steps)"
click at [280, 125] on div "steps = 2 hero . moveUp ( steps ) hero . moveRight ( steps ) hero . moveDown ( …" at bounding box center [325, 119] width 122 height 133
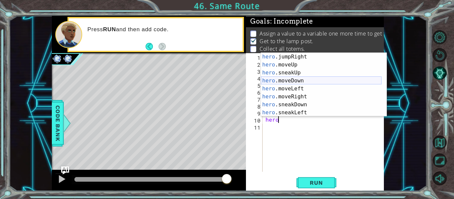
scroll to position [37, 0]
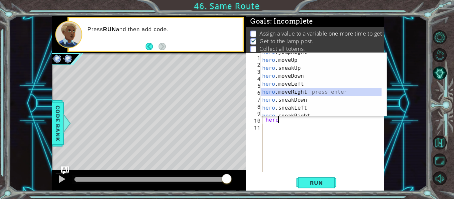
click at [299, 90] on div "hero .jumpRight press enter hero .moveUp press enter hero .sneakUp press enter …" at bounding box center [321, 88] width 121 height 80
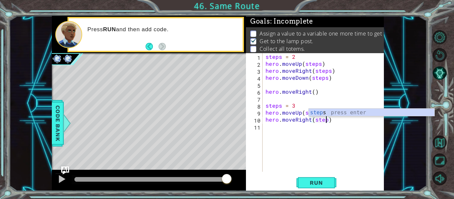
scroll to position [0, 4]
type textarea "hero.moveRight(steps)"
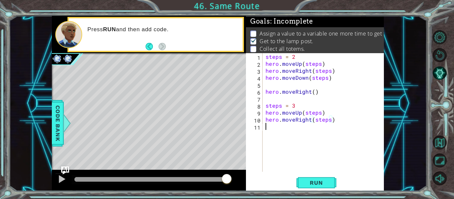
click at [274, 129] on div "steps = 2 hero . moveUp ( steps ) hero . moveRight ( steps ) hero . moveDown ( …" at bounding box center [325, 119] width 122 height 133
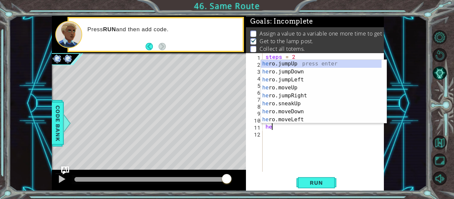
scroll to position [0, 0]
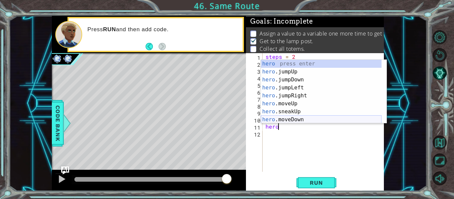
click at [286, 119] on div "hero press enter hero .jumpUp press enter hero .jumpDown press enter hero .jump…" at bounding box center [321, 100] width 121 height 80
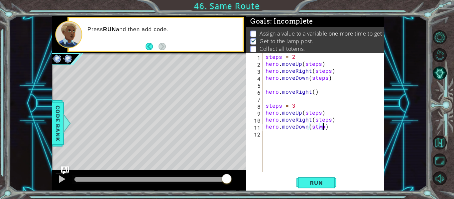
scroll to position [0, 4]
click at [320, 128] on div "steps = 2 hero . moveUp ( steps ) hero . moveRight ( steps ) hero . moveDown ( …" at bounding box center [325, 119] width 122 height 133
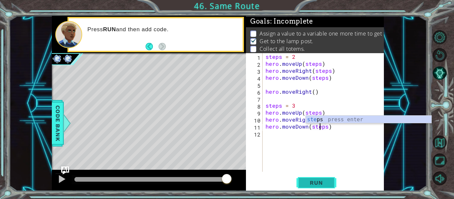
type textarea "hero.moveDown(steps)"
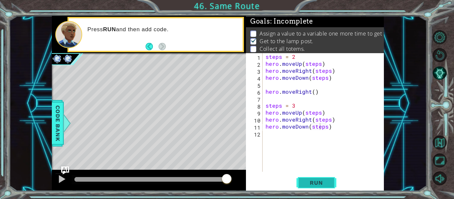
click at [316, 183] on span "Run" at bounding box center [316, 182] width 26 height 7
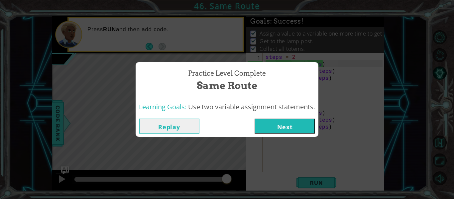
click at [293, 128] on button "Next" at bounding box center [284, 126] width 60 height 15
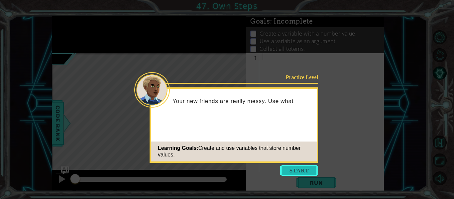
click at [295, 170] on button "Start" at bounding box center [299, 170] width 38 height 11
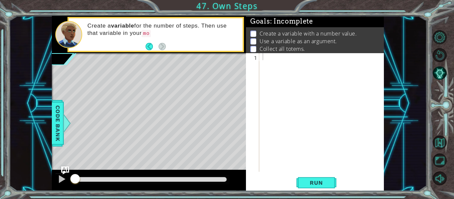
click at [310, 192] on div "1 ההההההההההההההההההההההההההההההההההההההההההההההההההההההההההההההההההההההההההההה…" at bounding box center [227, 99] width 454 height 199
click at [309, 189] on button "Run" at bounding box center [316, 183] width 40 height 14
click at [328, 175] on div "1 ההההההההההההההההההההההההההההההההההההההההההההההההההההההההההההההההההההההההההההה…" at bounding box center [315, 122] width 138 height 138
click at [147, 48] on button "Back" at bounding box center [151, 46] width 13 height 7
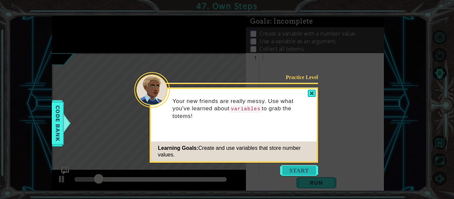
click at [296, 168] on button "Start" at bounding box center [299, 170] width 38 height 11
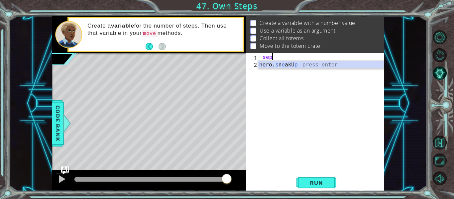
scroll to position [0, 0]
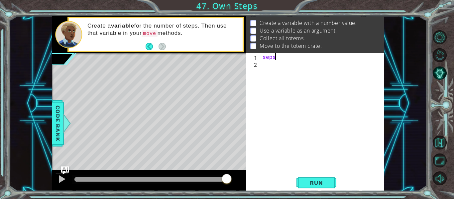
click at [265, 57] on div "seps" at bounding box center [323, 119] width 125 height 133
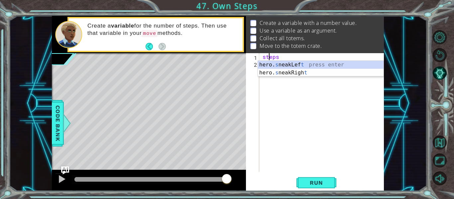
click at [281, 57] on div "steps" at bounding box center [323, 119] width 125 height 133
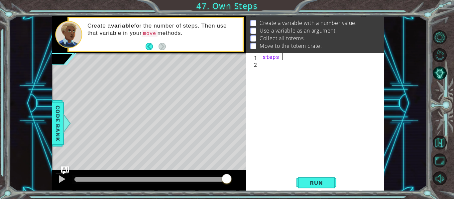
scroll to position [0, 1]
type textarea "steps = 3"
click at [268, 68] on div "steps = 3" at bounding box center [323, 119] width 125 height 133
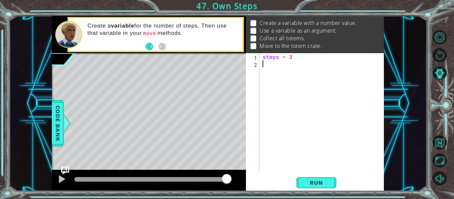
type textarea "s"
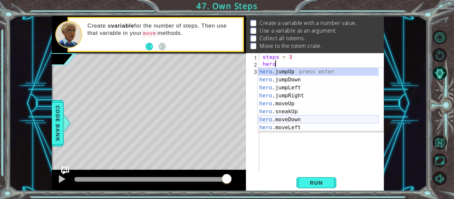
scroll to position [17, 0]
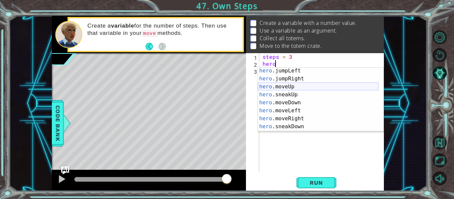
click at [290, 84] on div "hero .jumpLeft press enter hero .jumpRight press enter hero .moveUp press enter…" at bounding box center [318, 107] width 121 height 80
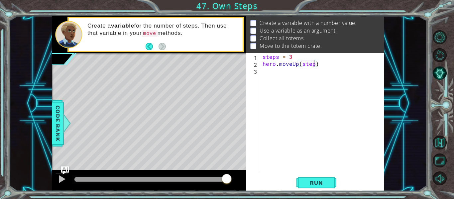
type textarea "hero.moveUp(steps)"
click at [280, 77] on div "steps = 3 hero . moveUp ( steps )" at bounding box center [323, 119] width 125 height 133
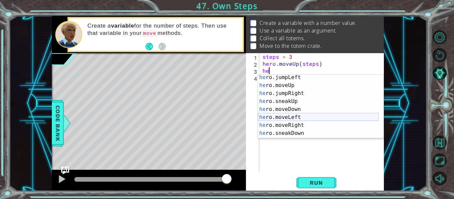
scroll to position [18, 0]
click at [297, 126] on div "he ro.jumpLeft press enter he ro.moveUp press enter he ro.jumpRight press enter…" at bounding box center [318, 113] width 121 height 80
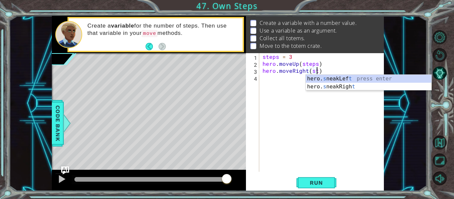
scroll to position [0, 3]
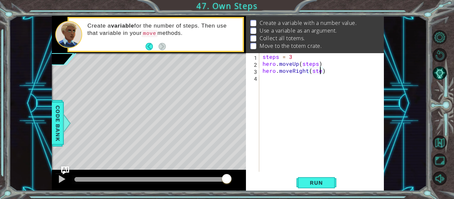
type textarea "hero.moveRight(steps)"
click at [279, 80] on div "steps = 3 hero . moveUp ( steps ) hero . moveRight ( steps )" at bounding box center [323, 119] width 125 height 133
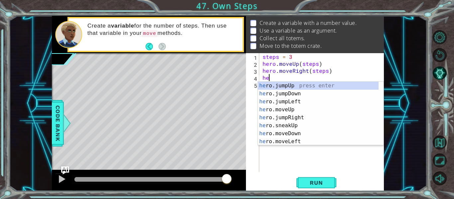
scroll to position [0, 0]
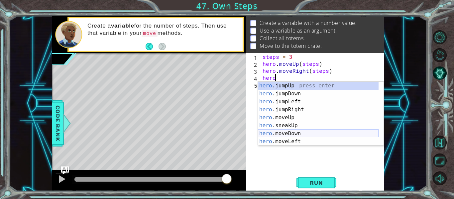
click at [299, 133] on div "hero .jumpUp press enter hero .jumpDown press enter hero .jumpLeft press enter …" at bounding box center [318, 122] width 121 height 80
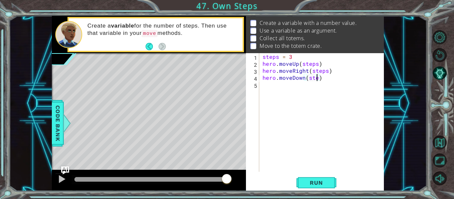
type textarea "hero.moveDown(steps)"
click at [307, 93] on div "steps = 3 hero . moveUp ( steps ) hero . moveRight ( steps ) hero . moveDown ( …" at bounding box center [323, 119] width 125 height 133
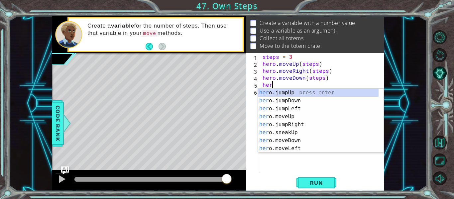
scroll to position [0, 0]
type textarea "hero"
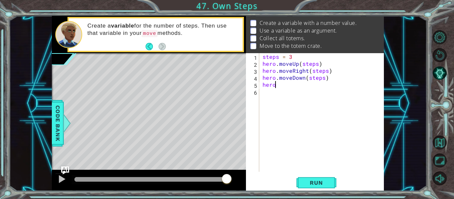
scroll to position [0, 0]
click at [274, 84] on div "steps = 3 hero . moveUp ( steps ) hero . moveRight ( steps ) hero . moveDown ( …" at bounding box center [323, 119] width 125 height 133
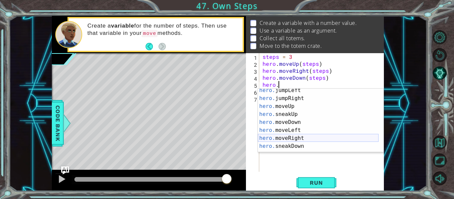
scroll to position [21, 0]
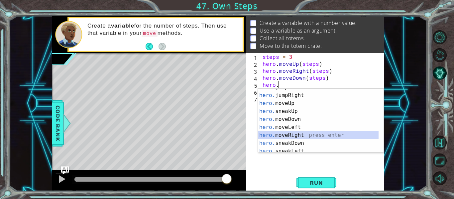
click at [304, 134] on div "hero. jumpLeft press enter hero. jumpRight press enter hero. moveUp press enter…" at bounding box center [318, 123] width 121 height 80
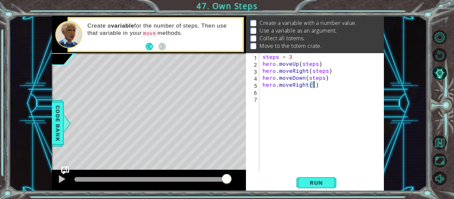
type textarea "hero.moveRight()"
click at [323, 102] on div "steps = 3 hero . moveUp ( steps ) hero . moveRight ( steps ) hero . moveDown ( …" at bounding box center [323, 119] width 125 height 133
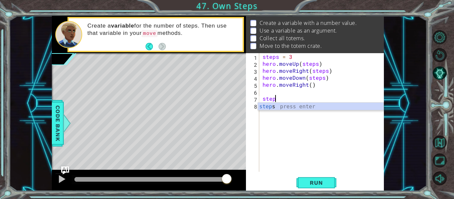
scroll to position [0, 1]
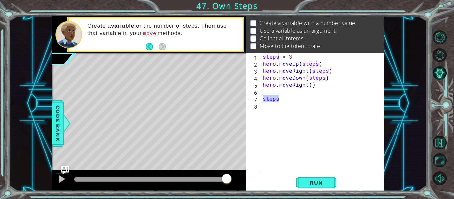
drag, startPoint x: 280, startPoint y: 98, endPoint x: 246, endPoint y: 99, distance: 34.2
click at [246, 99] on div "steps 1 2 3 4 5 6 7 8 steps = 3 hero . moveUp ( steps ) hero . moveRight ( step…" at bounding box center [314, 112] width 137 height 119
click at [310, 84] on div "steps = 3 hero . moveUp ( steps ) hero . moveRight ( steps ) hero . moveDown ( …" at bounding box center [323, 119] width 125 height 133
paste textarea "steps"
click at [325, 185] on span "Run" at bounding box center [316, 182] width 26 height 7
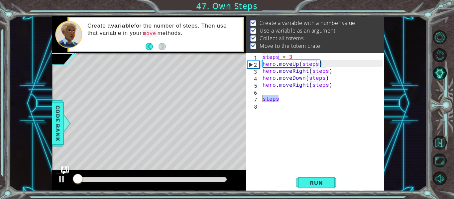
drag, startPoint x: 279, startPoint y: 100, endPoint x: 249, endPoint y: 102, distance: 30.0
click at [249, 102] on div "hero.moveRight(steps) 1 2 3 4 5 6 7 8 steps = 3 hero . moveUp ( steps ) hero . …" at bounding box center [314, 112] width 137 height 119
type textarea "steps"
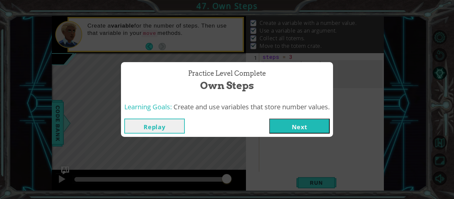
click at [279, 130] on button "Next" at bounding box center [299, 126] width 60 height 15
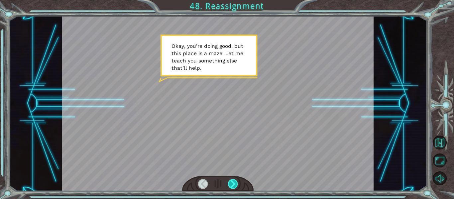
click at [234, 180] on div at bounding box center [233, 183] width 10 height 9
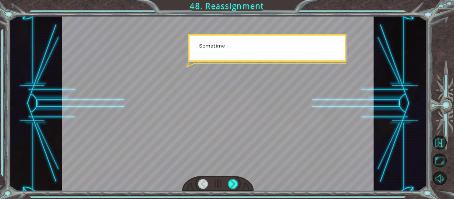
click at [225, 194] on div "Temporary Text O k a y , y o u ’ r e d o i n g g o o d , b u t t h i s p l a c …" at bounding box center [227, 99] width 454 height 199
click at [230, 183] on div at bounding box center [233, 183] width 10 height 9
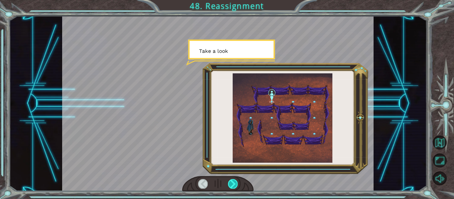
click at [230, 183] on div at bounding box center [233, 183] width 10 height 9
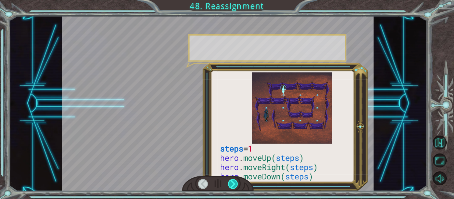
click at [230, 183] on div at bounding box center [233, 183] width 10 height 9
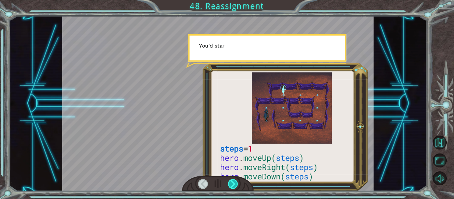
click at [230, 183] on div at bounding box center [233, 183] width 10 height 9
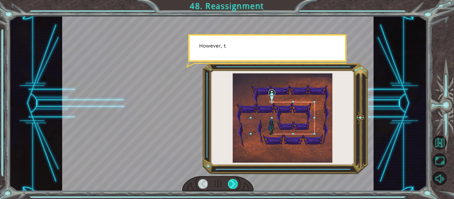
click at [230, 183] on div at bounding box center [233, 183] width 10 height 9
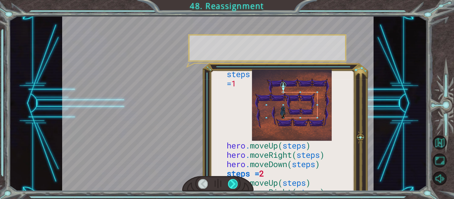
click at [230, 183] on div at bounding box center [233, 183] width 10 height 9
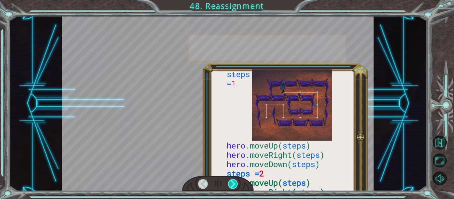
click at [230, 183] on div at bounding box center [233, 183] width 10 height 9
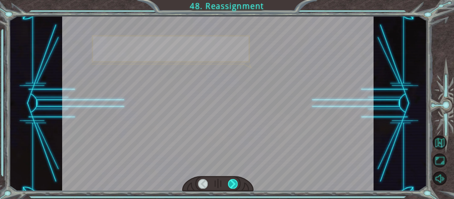
click at [229, 185] on div at bounding box center [233, 183] width 10 height 9
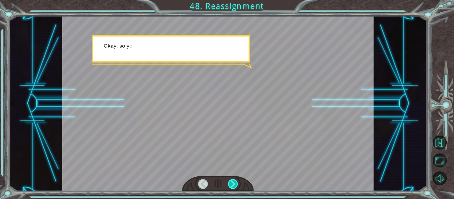
click at [229, 185] on div at bounding box center [233, 183] width 10 height 9
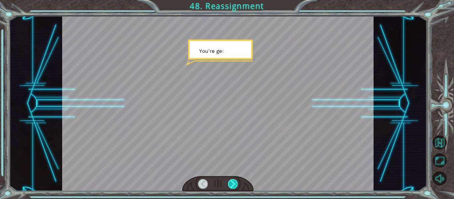
click at [229, 185] on div at bounding box center [233, 183] width 10 height 9
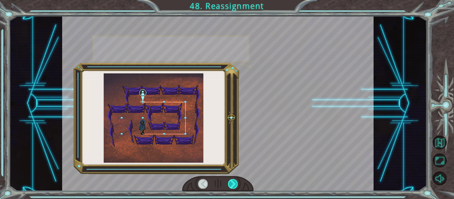
click at [229, 185] on div at bounding box center [233, 183] width 10 height 9
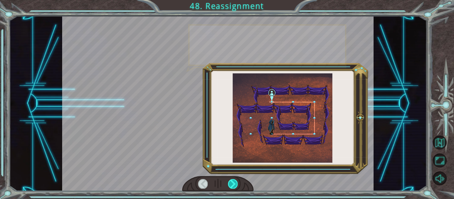
click at [229, 185] on div at bounding box center [233, 183] width 10 height 9
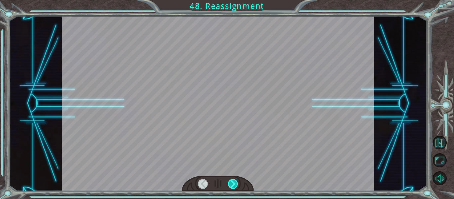
click at [229, 185] on div at bounding box center [233, 183] width 10 height 9
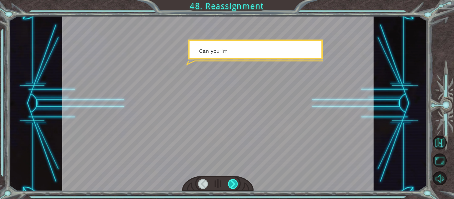
click at [229, 185] on div at bounding box center [233, 183] width 10 height 9
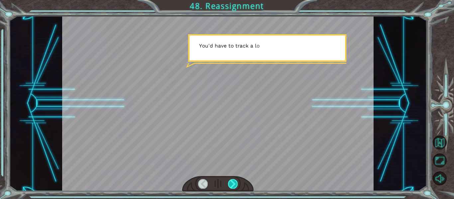
click at [229, 185] on div at bounding box center [233, 183] width 10 height 9
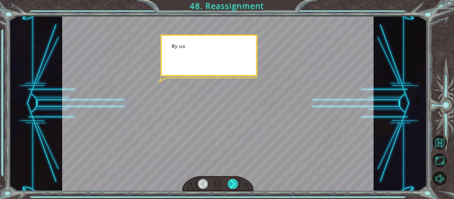
click at [229, 185] on div at bounding box center [233, 183] width 10 height 9
click at [229, 0] on div "O k a y , y o u ’ r e d o i n g g o o d , b u t t h i s p l a c e i s a m a z e…" at bounding box center [227, 0] width 454 height 0
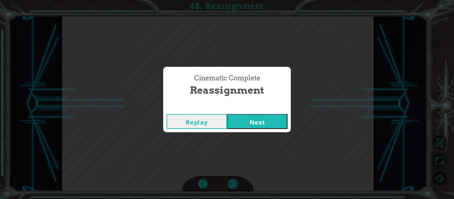
click at [229, 185] on div "Cinematic Complete Reassignment Replay Next" at bounding box center [227, 99] width 454 height 199
click at [253, 118] on button "Next" at bounding box center [257, 121] width 60 height 15
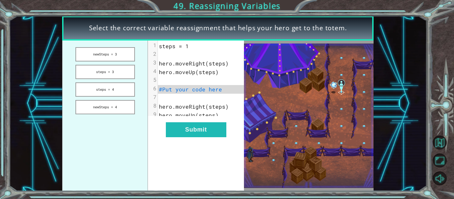
drag, startPoint x: 117, startPoint y: 89, endPoint x: 175, endPoint y: 98, distance: 58.7
click at [175, 98] on div "newSteps = 3 steps = 3 steps = 4 newSteps = 4 xxxxxxxxxx 9 1 steps = 1 2 ​ 3 he…" at bounding box center [153, 116] width 182 height 150
click at [213, 135] on button "Submit" at bounding box center [196, 129] width 60 height 15
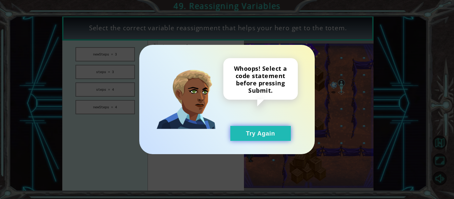
click at [265, 140] on button "Try Again" at bounding box center [260, 133] width 60 height 15
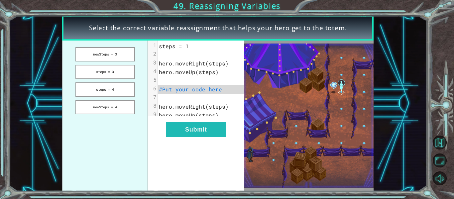
drag, startPoint x: 108, startPoint y: 71, endPoint x: 149, endPoint y: 80, distance: 42.7
click at [149, 80] on div "newSteps = 3 steps = 3 steps = 4 newSteps = 4 xxxxxxxxxx 9 1 steps = 1 2 ​ 3 he…" at bounding box center [153, 116] width 182 height 150
click at [116, 72] on button "steps = 3" at bounding box center [104, 72] width 59 height 14
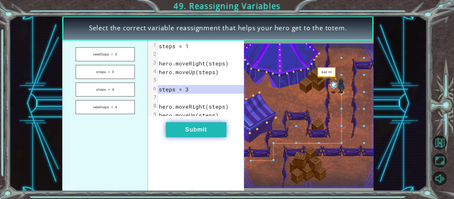
click at [203, 135] on button "Submit" at bounding box center [196, 129] width 60 height 15
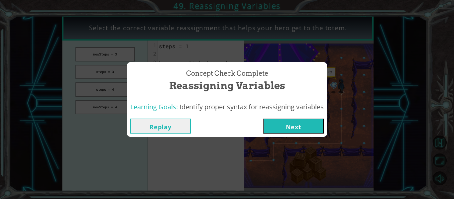
click at [298, 130] on button "Next" at bounding box center [293, 126] width 60 height 15
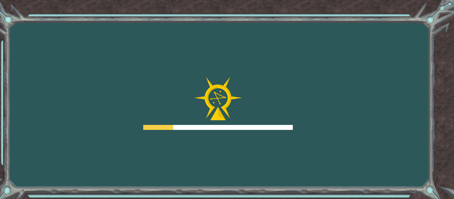
click at [186, 126] on div at bounding box center [217, 127] width 149 height 5
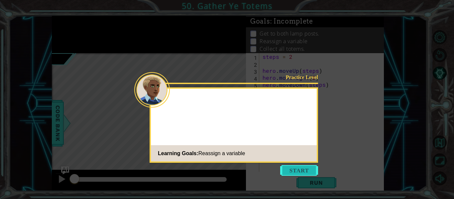
click at [301, 169] on button "Start" at bounding box center [299, 170] width 38 height 11
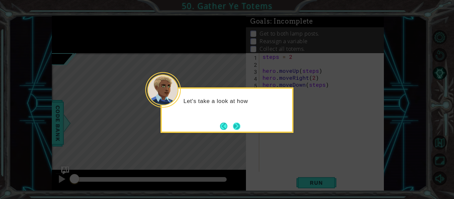
click at [235, 124] on button "Next" at bounding box center [236, 126] width 7 height 7
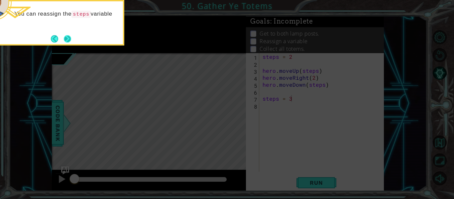
click at [71, 36] on button "Next" at bounding box center [67, 38] width 7 height 7
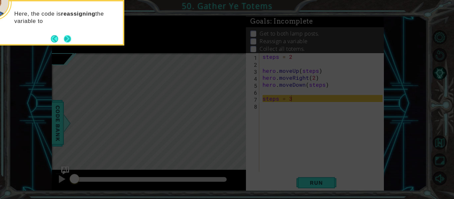
click at [65, 37] on button "Next" at bounding box center [67, 38] width 7 height 7
click at [66, 40] on button "Next" at bounding box center [67, 38] width 7 height 7
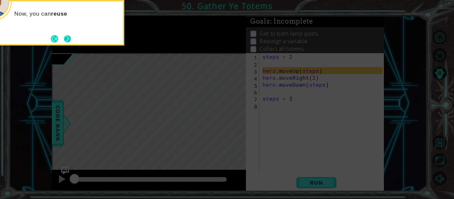
click at [70, 39] on button "Next" at bounding box center [67, 38] width 7 height 7
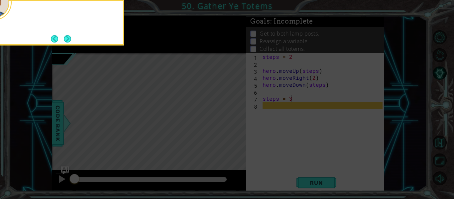
click at [70, 39] on button "Next" at bounding box center [67, 38] width 7 height 7
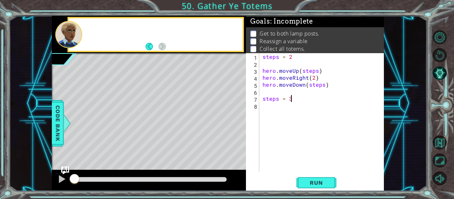
click at [70, 39] on div at bounding box center [68, 34] width 27 height 27
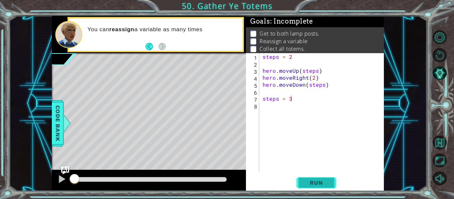
click at [316, 183] on span "Run" at bounding box center [316, 182] width 26 height 7
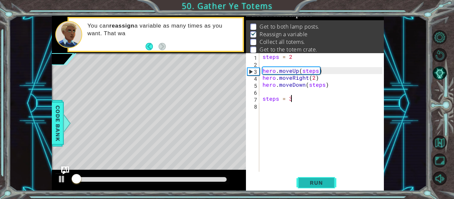
scroll to position [10, 0]
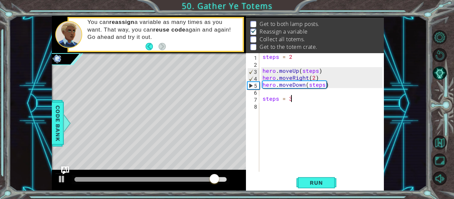
click at [269, 110] on div "steps = 2 hero . moveUp ( steps ) hero . moveRight ( 2 ) hero . moveDown ( step…" at bounding box center [323, 119] width 125 height 133
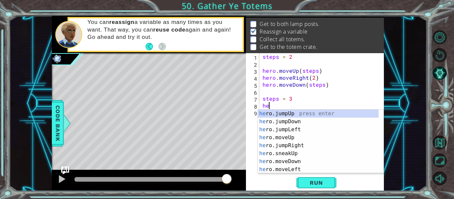
scroll to position [0, 0]
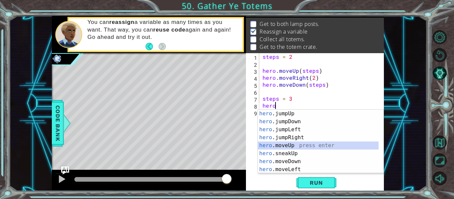
click at [292, 144] on div "hero .jumpUp press enter hero .jumpDown press enter hero .jumpLeft press enter …" at bounding box center [318, 150] width 121 height 80
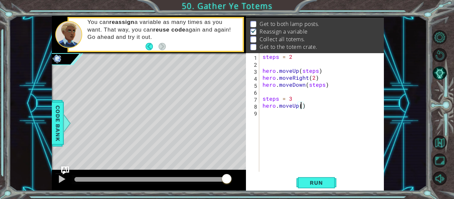
scroll to position [0, 2]
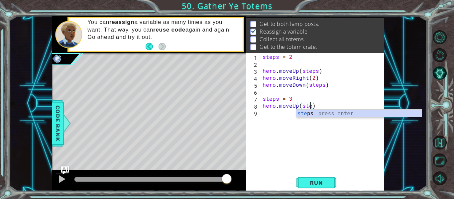
type textarea "hero.moveUp(steps)"
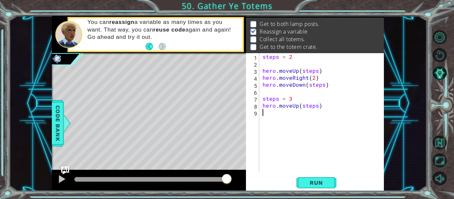
click at [271, 115] on div "steps = 2 hero . moveUp ( steps ) hero . moveRight ( 2 ) hero . moveDown ( step…" at bounding box center [323, 119] width 125 height 133
click at [314, 187] on button "Run" at bounding box center [316, 183] width 40 height 14
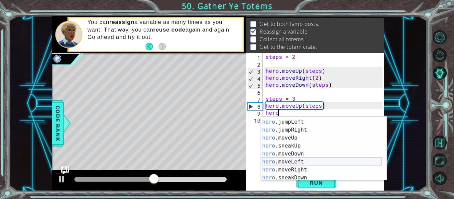
scroll to position [20, 0]
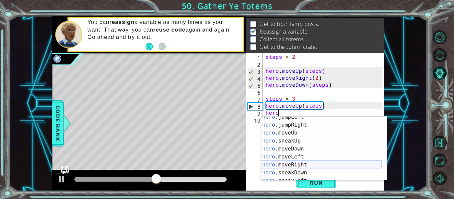
click at [298, 162] on div "hero .jumpLeft press enter hero .jumpRight press enter hero .moveUp press enter…" at bounding box center [321, 153] width 121 height 80
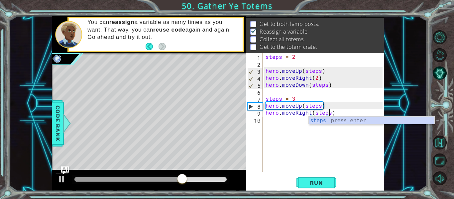
scroll to position [0, 4]
type textarea "hero.moveRight(steps)"
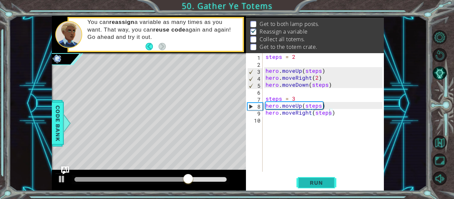
click at [314, 187] on button "Run" at bounding box center [316, 183] width 40 height 14
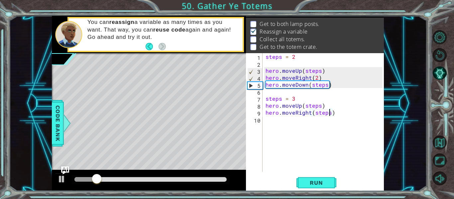
click at [282, 128] on div "steps = 2 hero . moveUp ( steps ) hero . moveRight ( 2 ) hero . moveDown ( step…" at bounding box center [325, 119] width 122 height 133
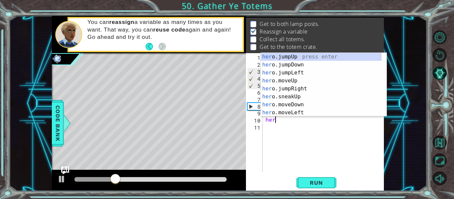
scroll to position [0, 0]
click at [310, 105] on div "her o.jumpUp press enter her o.jumpDown press enter her o.jumpLeft press enter …" at bounding box center [321, 93] width 121 height 80
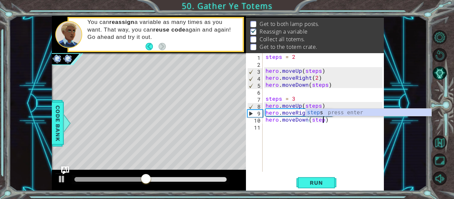
scroll to position [0, 4]
type textarea "hero.moveDown(steps)"
click at [322, 187] on button "Run" at bounding box center [316, 183] width 40 height 14
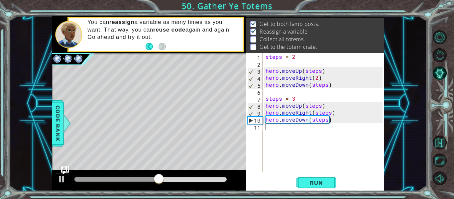
click at [280, 126] on div "steps = 2 hero . moveUp ( steps ) hero . moveRight ( 2 ) hero . moveDown ( step…" at bounding box center [325, 119] width 122 height 133
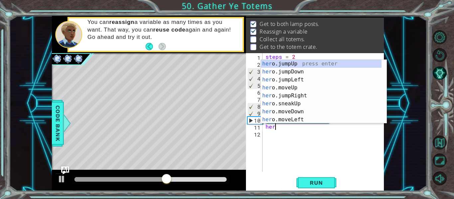
scroll to position [0, 0]
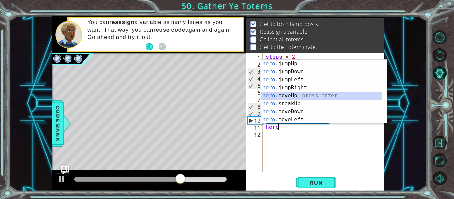
click at [296, 96] on div "hero .jumpUp press enter hero .jumpDown press enter hero .jumpLeft press enter …" at bounding box center [321, 100] width 121 height 80
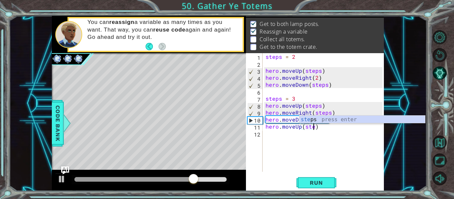
scroll to position [0, 3]
type textarea "hero.moveUp(steps)"
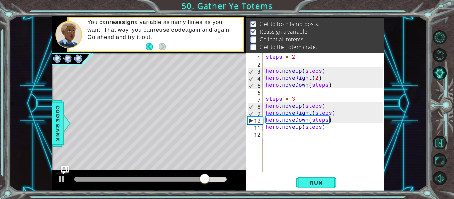
click at [314, 142] on div "steps = 2 hero . moveUp ( steps ) hero . moveRight ( 2 ) hero . moveDown ( step…" at bounding box center [325, 119] width 122 height 133
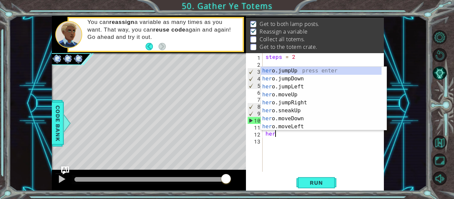
scroll to position [0, 0]
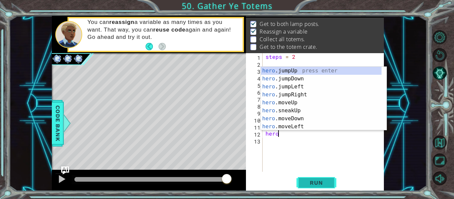
click at [310, 186] on span "Run" at bounding box center [316, 182] width 26 height 7
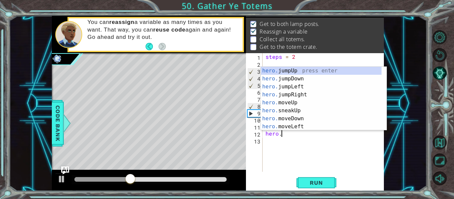
scroll to position [0, 1]
click at [297, 105] on div "hero. jumpUp press enter hero. jumpDown press enter hero. jumpLeft press enter …" at bounding box center [321, 107] width 121 height 80
type textarea "hero.moveUp(1)"
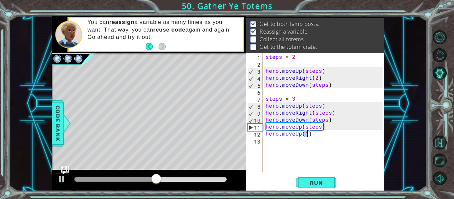
click at [302, 143] on div "steps = 2 hero . moveUp ( steps ) hero . moveRight ( 2 ) hero . moveDown ( step…" at bounding box center [325, 119] width 122 height 133
click at [285, 147] on div "steps = 2 hero . moveUp ( steps ) hero . moveRight ( 2 ) hero . moveDown ( step…" at bounding box center [325, 119] width 122 height 133
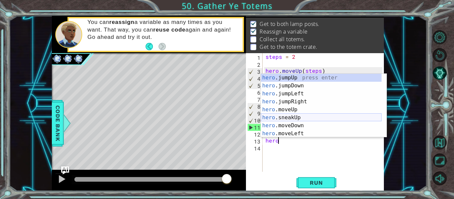
scroll to position [16, 0]
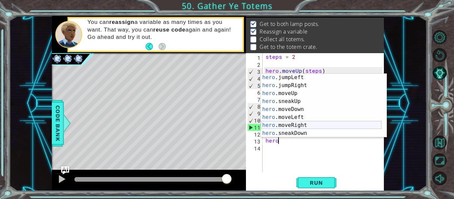
click at [303, 126] on div "hero .jumpLeft press enter hero .jumpRight press enter hero .moveUp press enter…" at bounding box center [321, 113] width 121 height 80
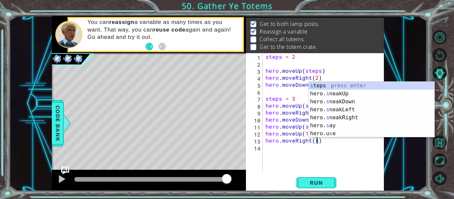
scroll to position [0, 3]
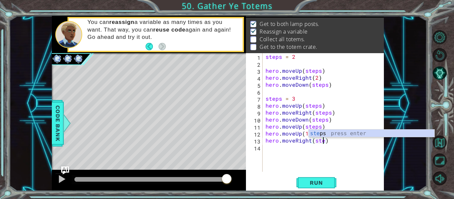
type textarea "hero.moveRight(steps)"
click at [298, 156] on div "steps = 2 hero . moveUp ( steps ) hero . moveRight ( 2 ) hero . moveDown ( step…" at bounding box center [325, 119] width 122 height 133
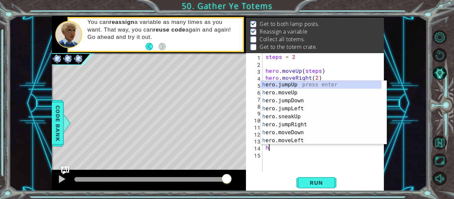
scroll to position [0, 0]
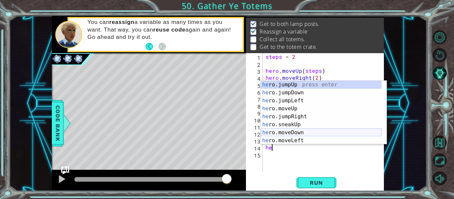
click at [295, 134] on div "he ro.jumpUp press enter he ro.jumpDown press enter he ro.jumpLeft press enter …" at bounding box center [321, 121] width 121 height 80
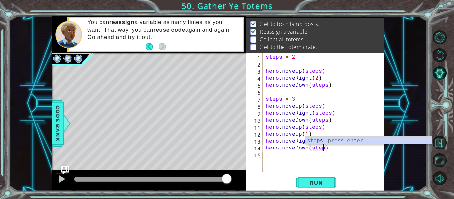
scroll to position [0, 4]
type textarea "hero.moveDown(steps)"
click at [329, 191] on div "1 ההההההההההההההההההההההההההההההההההההההההההההההההההההההההההההההההההההההההההההה…" at bounding box center [227, 99] width 454 height 199
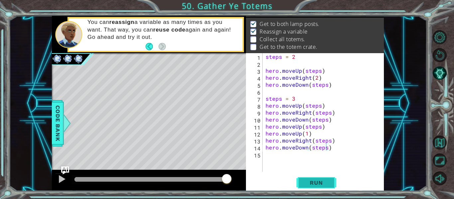
click at [320, 186] on span "Run" at bounding box center [316, 182] width 26 height 7
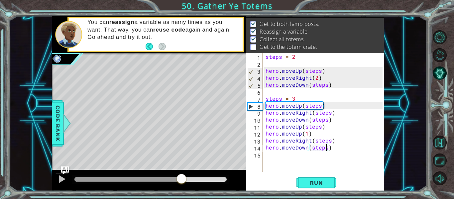
click at [181, 179] on div at bounding box center [150, 179] width 152 height 5
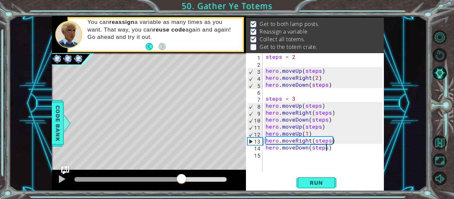
click at [207, 179] on div at bounding box center [150, 179] width 152 height 5
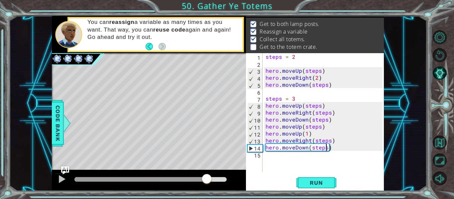
click at [222, 180] on div at bounding box center [150, 179] width 152 height 5
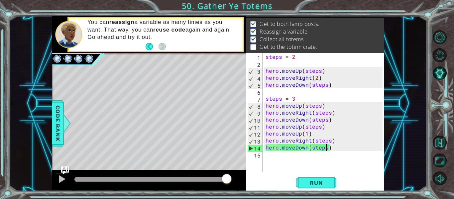
drag, startPoint x: 224, startPoint y: 182, endPoint x: 231, endPoint y: 180, distance: 7.9
click at [231, 180] on div at bounding box center [227, 179] width 12 height 12
drag, startPoint x: 231, startPoint y: 180, endPoint x: 270, endPoint y: 177, distance: 39.0
click at [288, 161] on div "steps = 2 hero . moveUp ( steps ) hero . moveRight ( 2 ) hero . moveDown ( step…" at bounding box center [325, 119] width 122 height 133
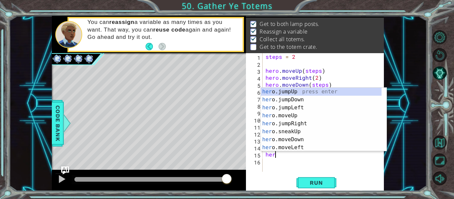
scroll to position [0, 0]
click at [294, 139] on div "hero .jumpUp press enter hero .jumpDown press enter hero .jumpLeft press enter …" at bounding box center [321, 128] width 121 height 80
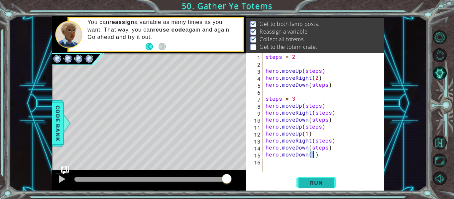
type textarea "hero.moveDown(1)"
click at [318, 182] on span "Run" at bounding box center [316, 182] width 26 height 7
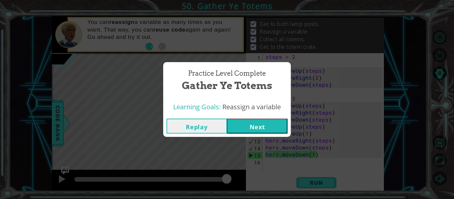
click at [262, 127] on button "Next" at bounding box center [257, 126] width 60 height 15
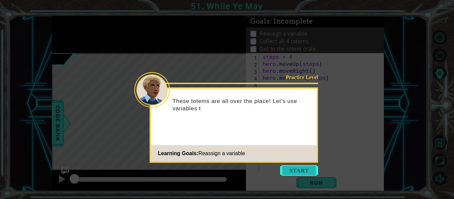
click at [312, 168] on button "Start" at bounding box center [299, 170] width 38 height 11
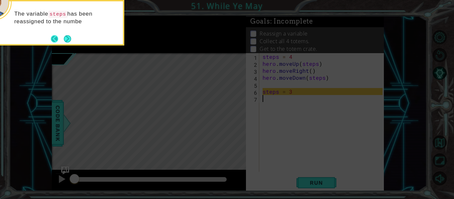
click at [62, 40] on button "Back" at bounding box center [57, 38] width 13 height 7
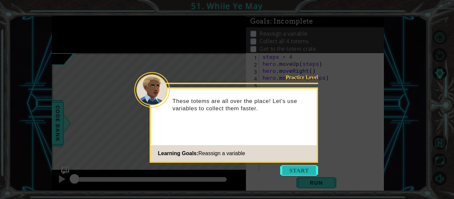
click at [298, 170] on button "Start" at bounding box center [299, 170] width 38 height 11
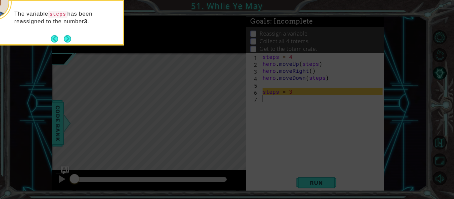
click at [323, 188] on icon at bounding box center [227, 30] width 454 height 338
click at [71, 37] on button "Next" at bounding box center [67, 38] width 7 height 7
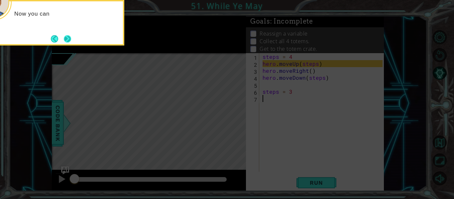
click at [71, 39] on button "Next" at bounding box center [67, 38] width 7 height 7
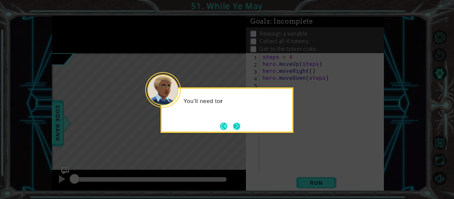
click at [238, 125] on button "Next" at bounding box center [236, 126] width 7 height 7
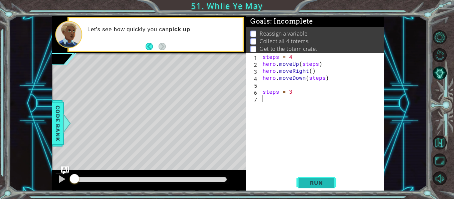
click at [318, 181] on span "Run" at bounding box center [316, 182] width 26 height 7
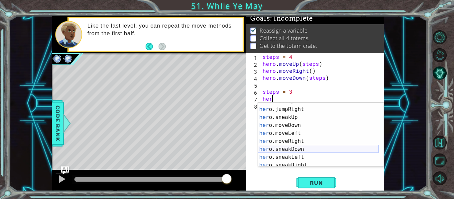
scroll to position [48, 0]
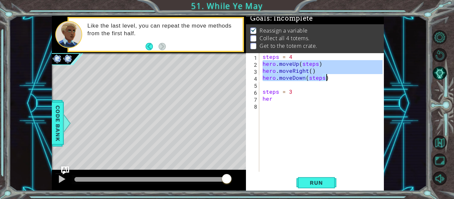
drag, startPoint x: 261, startPoint y: 63, endPoint x: 332, endPoint y: 79, distance: 72.3
click at [332, 79] on div "steps = 4 hero . moveUp ( steps ) hero . moveRight ( ) hero . moveDown ( steps …" at bounding box center [323, 119] width 125 height 133
click at [286, 102] on div "steps = 4 hero . moveUp ( steps ) hero . moveRight ( ) hero . moveDown ( steps …" at bounding box center [323, 119] width 125 height 133
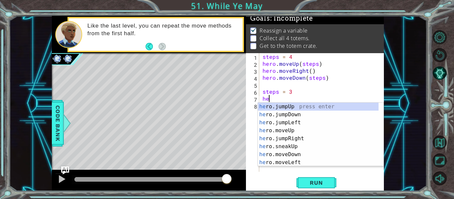
scroll to position [0, 0]
type textarea "h"
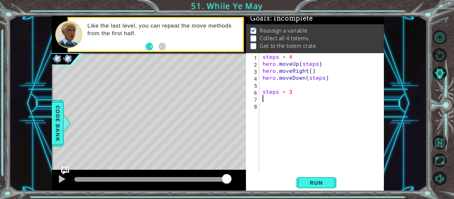
paste textarea "hero.moveDown(steps)"
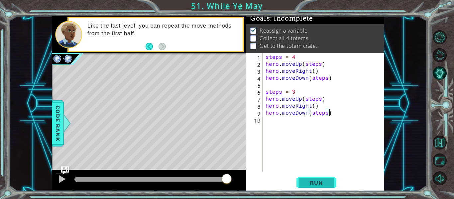
type textarea "hero.moveDown(steps)"
click at [324, 184] on span "Run" at bounding box center [316, 182] width 26 height 7
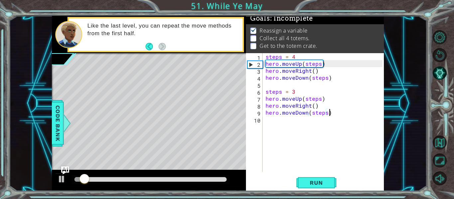
click at [275, 124] on div "steps = 4 hero . moveUp ( steps ) hero . moveRight ( ) hero . moveDown ( steps …" at bounding box center [325, 119] width 122 height 133
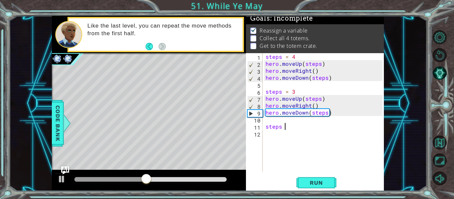
scroll to position [0, 1]
type textarea "steps =2"
click at [288, 131] on div "steps = 4 hero . moveUp ( steps ) hero . moveRight ( ) hero . moveDown ( steps …" at bounding box center [325, 119] width 122 height 133
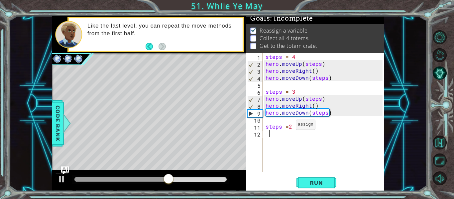
click at [287, 125] on div "steps = 4 hero . moveUp ( steps ) hero . moveRight ( ) hero . moveDown ( steps …" at bounding box center [325, 119] width 122 height 133
type textarea "steps = 2"
click at [270, 138] on div "steps = 4 hero . moveUp ( steps ) hero . moveRight ( ) hero . moveDown ( steps …" at bounding box center [325, 119] width 122 height 133
type textarea "steps = 2"
type textarea "v"
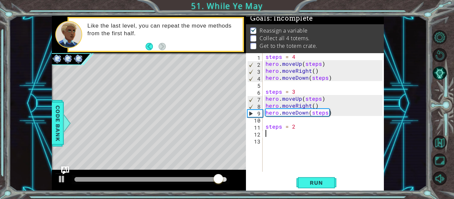
paste textarea "hero.moveDown(steps)"
type textarea "hero.moveDown(steps)"
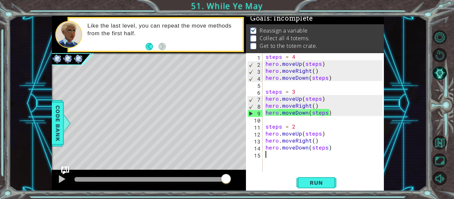
click at [278, 160] on div "steps = 4 hero . moveUp ( steps ) hero . moveRight ( ) hero . moveDown ( steps …" at bounding box center [325, 119] width 122 height 133
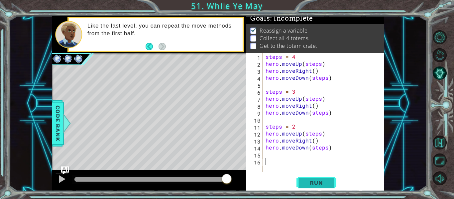
click at [313, 185] on span "Run" at bounding box center [316, 182] width 26 height 7
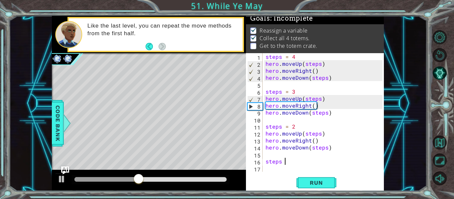
scroll to position [0, 1]
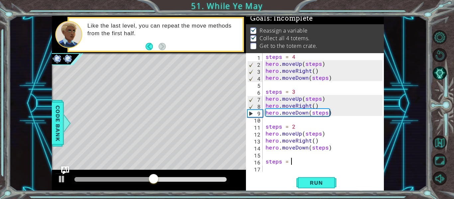
type textarea "steps = 1"
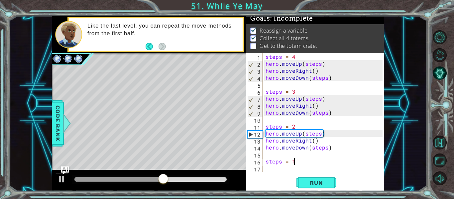
scroll to position [7, 0]
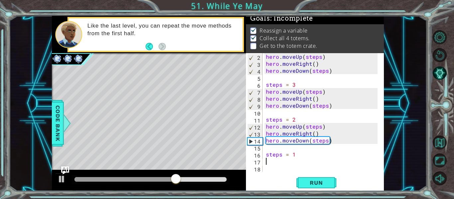
paste textarea "hero.moveDown(steps)"
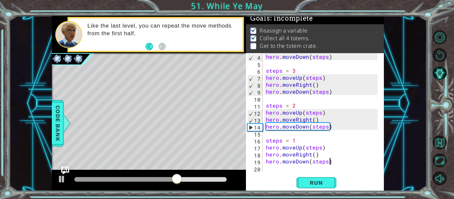
scroll to position [21, 0]
type textarea "hero.moveDown(steps)"
click at [326, 186] on span "Run" at bounding box center [316, 182] width 26 height 7
click at [219, 125] on div "Level Map" at bounding box center [205, 151] width 307 height 196
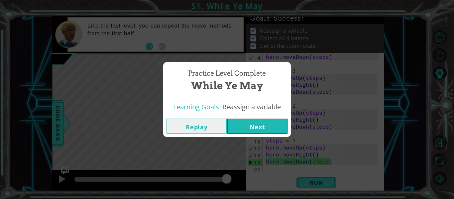
click at [247, 129] on button "Next" at bounding box center [257, 126] width 60 height 15
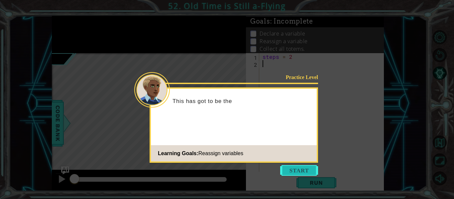
click at [287, 168] on button "Start" at bounding box center [299, 170] width 38 height 11
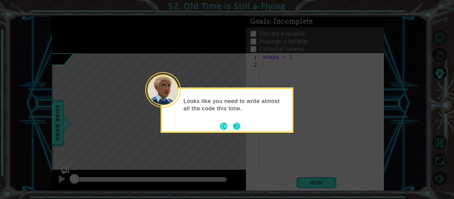
click at [236, 129] on button "Next" at bounding box center [236, 126] width 7 height 7
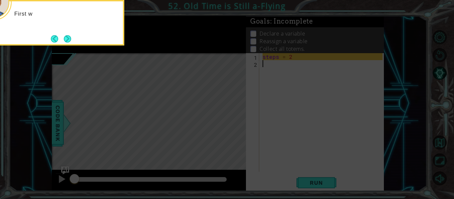
click at [224, 156] on icon at bounding box center [227, 30] width 454 height 338
click at [138, 98] on icon at bounding box center [227, 30] width 454 height 338
click at [114, 69] on icon at bounding box center [227, 30] width 454 height 338
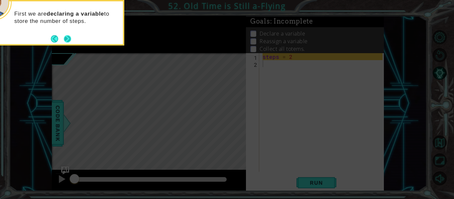
click at [66, 42] on button "Next" at bounding box center [67, 38] width 7 height 7
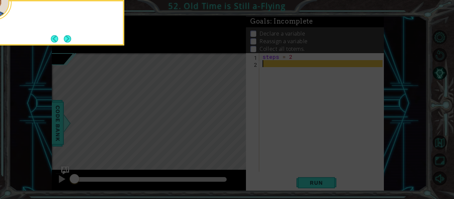
click at [66, 42] on button "Next" at bounding box center [67, 38] width 7 height 7
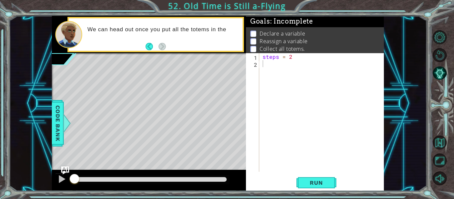
click at [311, 190] on div "1 2 steps = 2 ההההההההההההההההההההההההההההההההההההההההההההההההההההההההההההההההה…" at bounding box center [315, 122] width 138 height 138
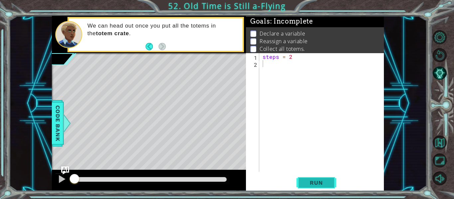
click at [309, 185] on span "Run" at bounding box center [316, 182] width 26 height 7
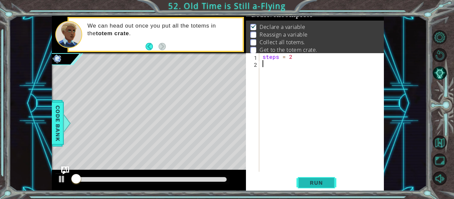
scroll to position [10, 0]
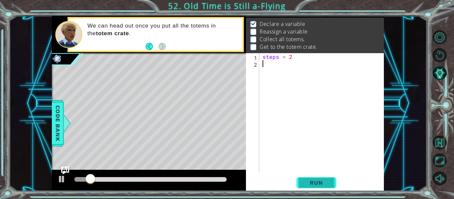
paste textarea "hero.moveDown(steps)"
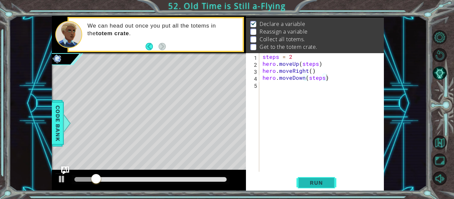
click at [305, 184] on span "Run" at bounding box center [316, 182] width 26 height 7
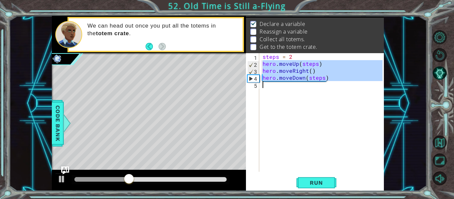
drag, startPoint x: 261, startPoint y: 62, endPoint x: 341, endPoint y: 95, distance: 86.1
click at [341, 95] on div "steps = 2 hero . moveUp ( steps ) hero . moveRight ( ) hero . moveDown ( steps )" at bounding box center [323, 119] width 125 height 133
type textarea "hero.moveDown(steps)"
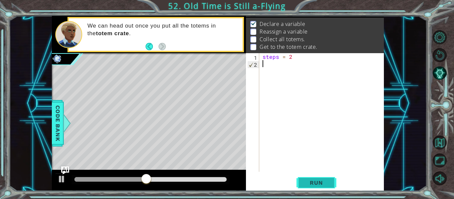
click at [308, 183] on span "Run" at bounding box center [316, 182] width 26 height 7
click at [309, 181] on span "Run" at bounding box center [316, 182] width 26 height 7
drag, startPoint x: 309, startPoint y: 181, endPoint x: 303, endPoint y: 184, distance: 6.4
click at [303, 184] on button "Run" at bounding box center [316, 183] width 40 height 14
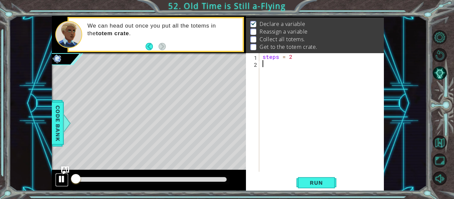
click at [61, 181] on div at bounding box center [61, 179] width 9 height 9
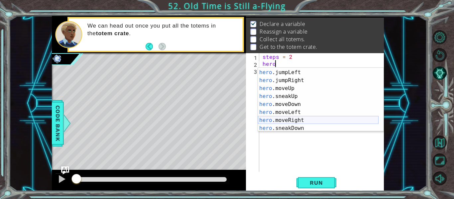
scroll to position [17, 0]
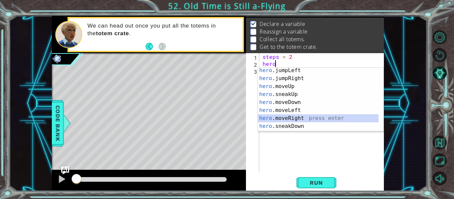
click at [315, 120] on div "hero .jumpLeft press enter hero .jumpRight press enter hero .moveUp press enter…" at bounding box center [318, 106] width 121 height 80
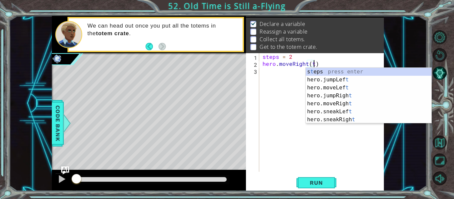
scroll to position [0, 3]
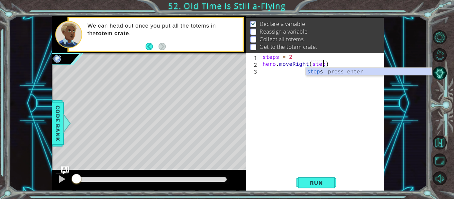
type textarea "hero.moveRight(steps)"
click at [268, 76] on div "steps = 2 hero . moveRight ( steps )" at bounding box center [323, 119] width 125 height 133
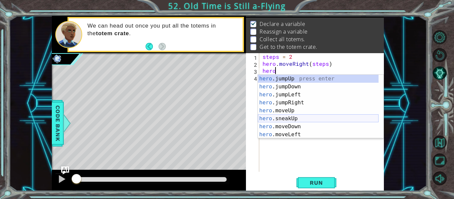
scroll to position [21, 0]
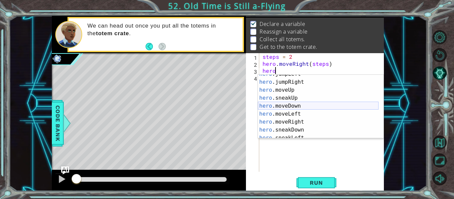
click at [289, 104] on div "hero .jumpLeft press enter hero .jumpRight press enter hero .moveUp press enter…" at bounding box center [318, 110] width 121 height 80
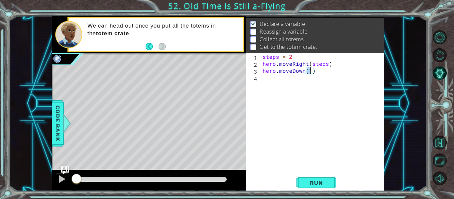
type textarea "hero.moveDown()"
click at [263, 80] on div "steps = 2 hero . moveRight ( steps ) hero . moveDown ( )" at bounding box center [323, 119] width 125 height 133
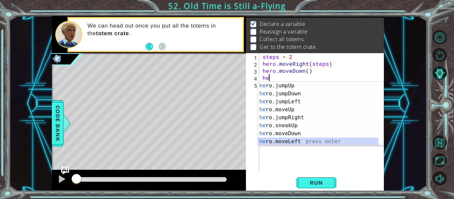
click at [300, 139] on div "he ro.jumpUp press enter he ro.jumpDown press enter he ro.jumpLeft press enter …" at bounding box center [318, 122] width 121 height 80
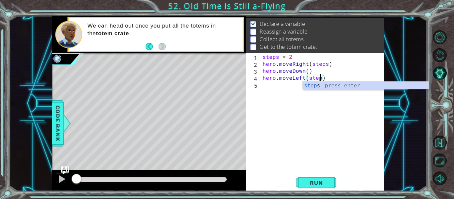
scroll to position [0, 4]
type textarea "hero.moveLeft(steps)"
click at [325, 182] on span "Run" at bounding box center [316, 182] width 26 height 7
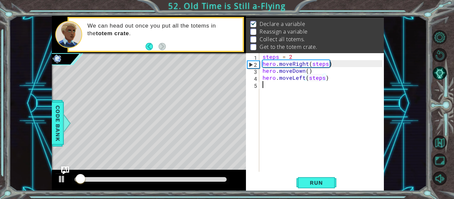
click at [277, 88] on div "steps = 2 hero . moveRight ( steps ) hero . moveDown ( ) hero . moveLeft ( step…" at bounding box center [323, 119] width 125 height 133
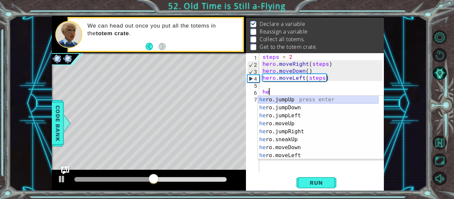
type textarea "h"
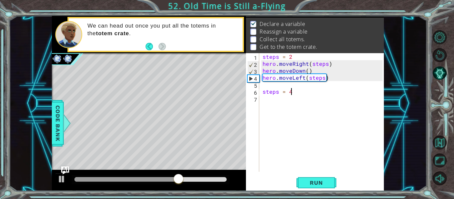
scroll to position [0, 1]
type textarea "steps = 4"
click at [270, 104] on div "steps = 2 hero . moveRight ( steps ) hero . moveDown ( ) hero . moveLeft ( step…" at bounding box center [323, 119] width 125 height 133
paste textarea "hero.moveDown(steps)"
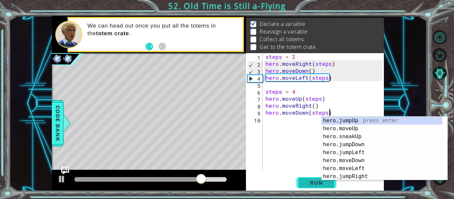
click at [301, 181] on button "Run" at bounding box center [316, 183] width 40 height 14
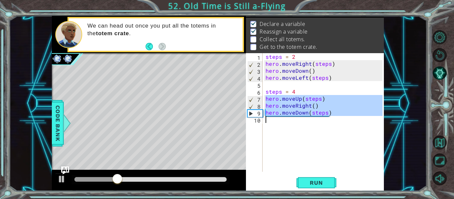
drag, startPoint x: 264, startPoint y: 98, endPoint x: 340, endPoint y: 120, distance: 79.0
click at [340, 120] on div "steps = 2 hero . moveRight ( steps ) hero . moveDown ( ) hero . moveLeft ( step…" at bounding box center [325, 119] width 122 height 133
type textarea "hero.moveDown(steps)"
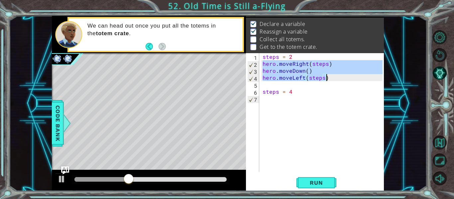
drag, startPoint x: 261, startPoint y: 62, endPoint x: 348, endPoint y: 80, distance: 88.5
click at [348, 80] on div "steps = 2 hero . moveRight ( steps ) hero . moveDown ( ) hero . moveLeft ( step…" at bounding box center [323, 119] width 125 height 133
type textarea "hero.moveDown() hero.moveLeft(steps)"
click at [297, 99] on div "steps = 2 hero . moveRight ( steps ) hero . moveDown ( ) hero . moveLeft ( step…" at bounding box center [323, 119] width 125 height 133
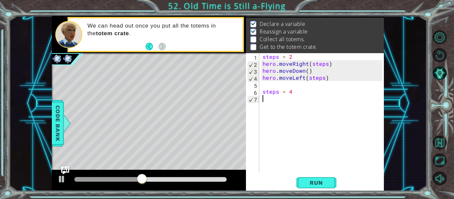
paste textarea "hero.moveLeft(steps)"
type textarea "hero.moveLeft(steps)"
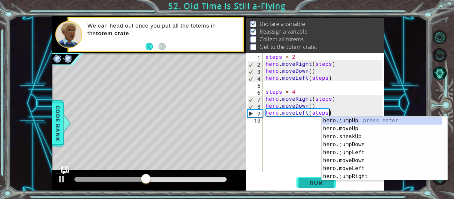
click at [321, 183] on span "Run" at bounding box center [316, 182] width 26 height 7
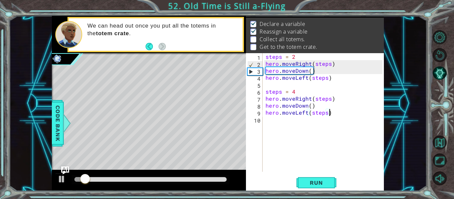
click at [278, 129] on div "steps = 2 hero . moveRight ( steps ) hero . moveDown ( ) hero . moveLeft ( step…" at bounding box center [325, 119] width 122 height 133
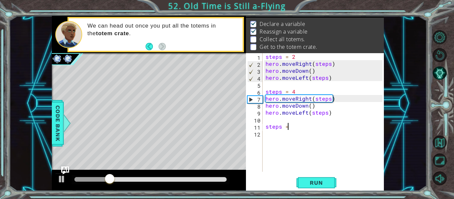
scroll to position [0, 1]
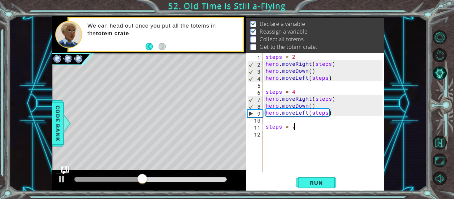
type textarea "steps = 7"
click at [292, 143] on div "steps = 2 hero . moveRight ( steps ) hero . moveDown ( ) hero . moveLeft ( step…" at bounding box center [325, 119] width 122 height 133
paste textarea "hero.moveLeft(steps)"
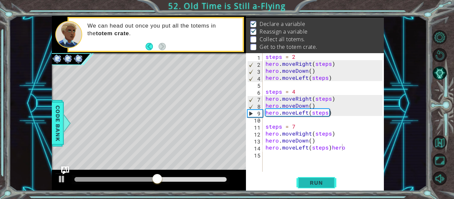
click at [322, 182] on span "Run" at bounding box center [316, 182] width 26 height 7
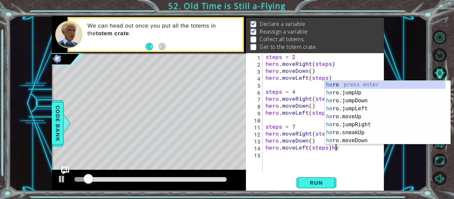
type textarea "hero.moveLeft(steps)"
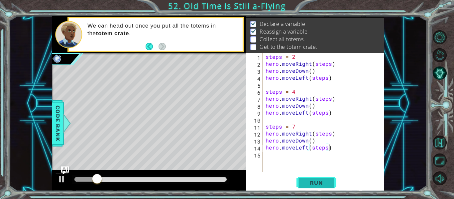
click at [321, 186] on span "Run" at bounding box center [316, 182] width 26 height 7
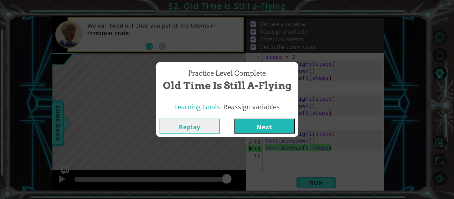
click at [243, 129] on button "Next" at bounding box center [264, 126] width 60 height 15
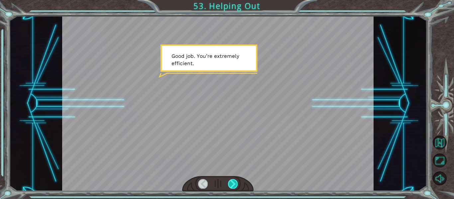
click at [233, 183] on div at bounding box center [233, 183] width 10 height 9
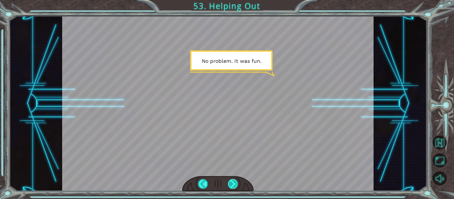
click at [232, 186] on div at bounding box center [233, 183] width 10 height 9
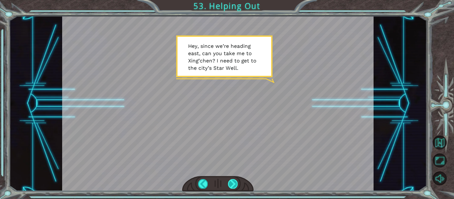
click at [232, 186] on div at bounding box center [233, 183] width 10 height 9
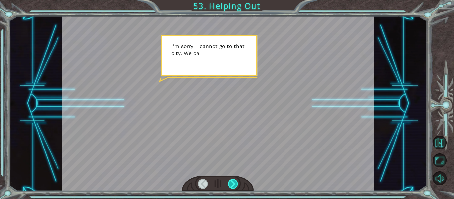
click at [232, 186] on div at bounding box center [233, 183] width 10 height 9
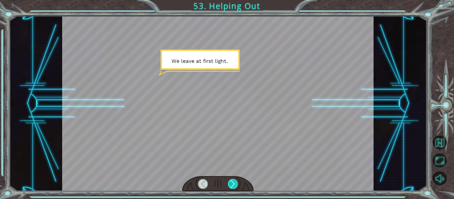
click at [232, 186] on div at bounding box center [233, 183] width 10 height 9
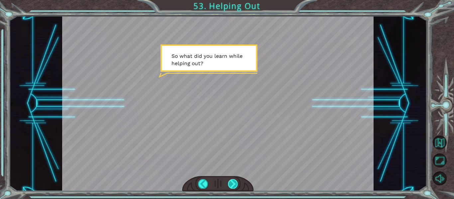
click at [232, 186] on div at bounding box center [233, 183] width 10 height 9
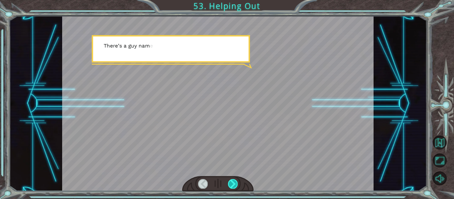
click at [232, 186] on div at bounding box center [233, 183] width 10 height 9
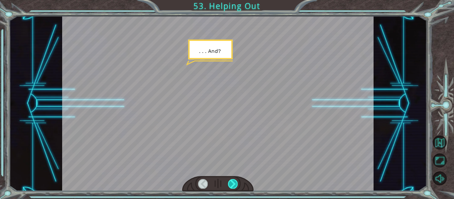
click at [232, 186] on div at bounding box center [233, 183] width 10 height 9
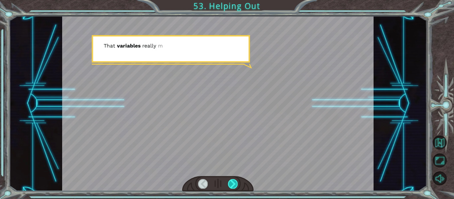
click at [232, 186] on div at bounding box center [233, 183] width 10 height 9
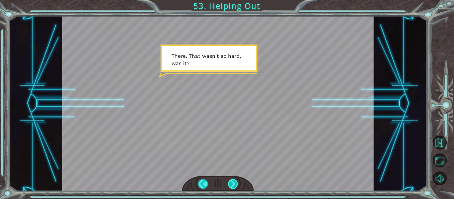
click at [232, 186] on div at bounding box center [233, 183] width 10 height 9
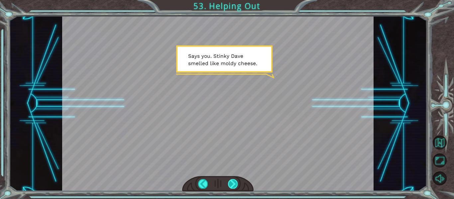
click at [232, 186] on div at bounding box center [233, 183] width 10 height 9
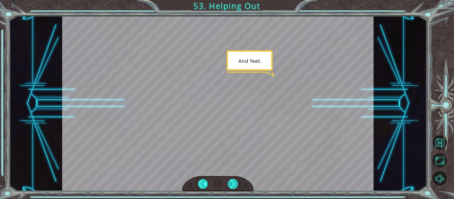
click at [232, 186] on div at bounding box center [233, 183] width 10 height 9
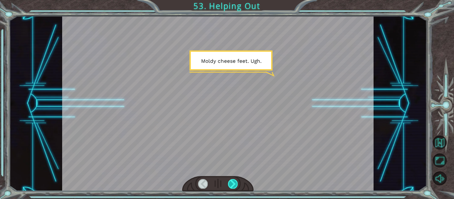
click at [232, 186] on div at bounding box center [233, 183] width 10 height 9
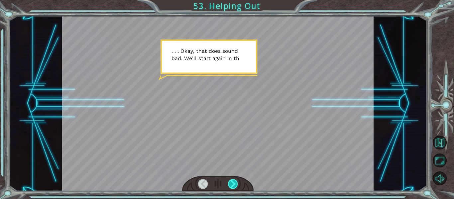
click at [232, 186] on div at bounding box center [233, 183] width 10 height 9
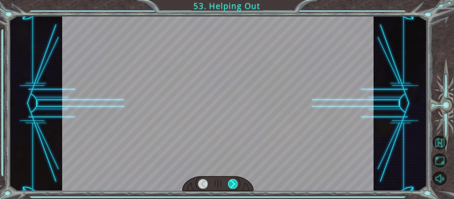
click at [232, 186] on div at bounding box center [233, 183] width 10 height 9
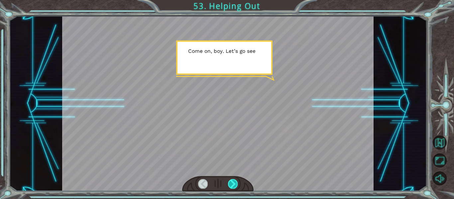
click at [232, 186] on div at bounding box center [233, 183] width 10 height 9
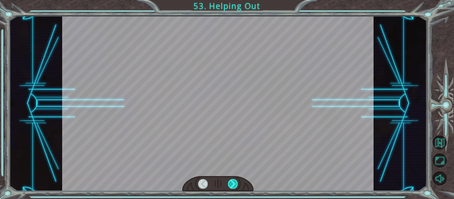
click at [232, 186] on div at bounding box center [233, 183] width 10 height 9
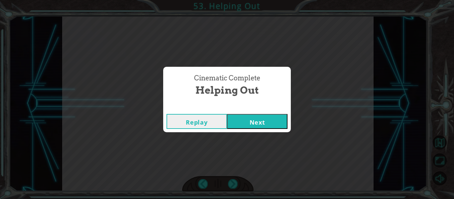
click at [242, 135] on div "Cinematic Complete Helping Out Replay Next" at bounding box center [227, 99] width 454 height 199
click at [236, 123] on button "Next" at bounding box center [257, 121] width 60 height 15
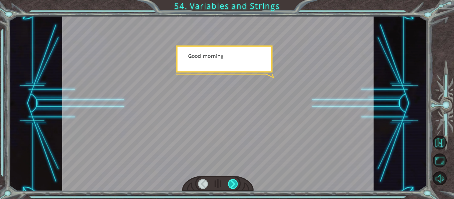
click at [232, 183] on div at bounding box center [233, 183] width 10 height 9
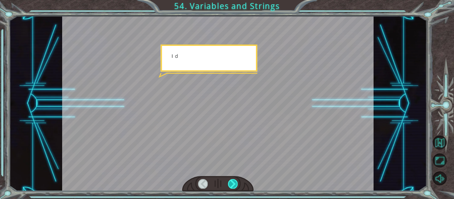
click at [232, 183] on div at bounding box center [233, 183] width 10 height 9
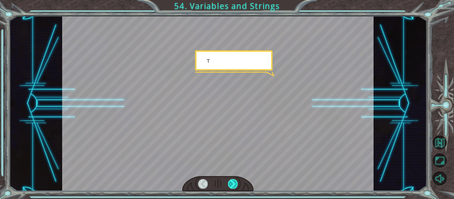
click at [232, 183] on div at bounding box center [233, 183] width 10 height 9
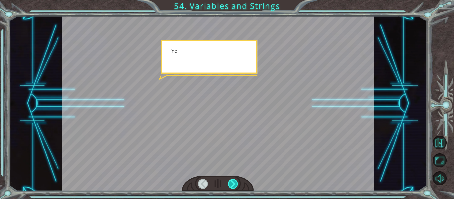
click at [232, 183] on div at bounding box center [233, 183] width 10 height 9
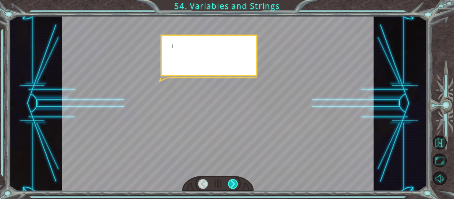
click at [232, 183] on div at bounding box center [233, 183] width 10 height 9
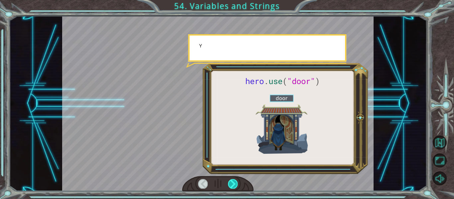
click at [232, 183] on div at bounding box center [233, 183] width 10 height 9
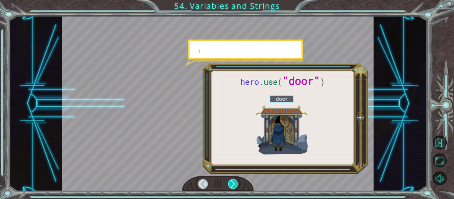
click at [232, 183] on div at bounding box center [233, 183] width 10 height 9
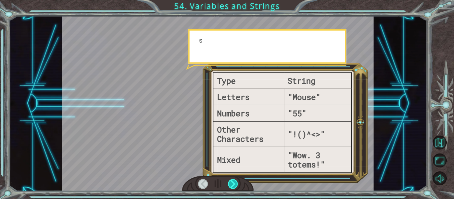
click at [232, 183] on div at bounding box center [233, 183] width 10 height 9
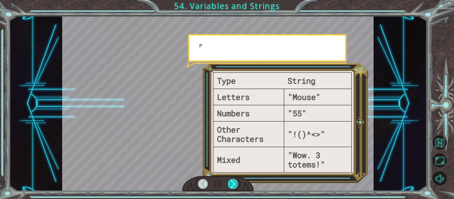
click at [232, 183] on div at bounding box center [233, 183] width 10 height 9
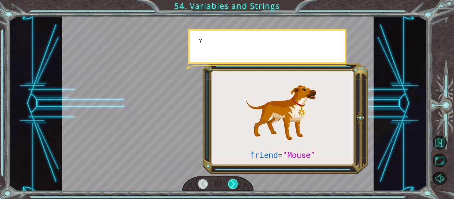
click at [232, 183] on div at bounding box center [233, 183] width 10 height 9
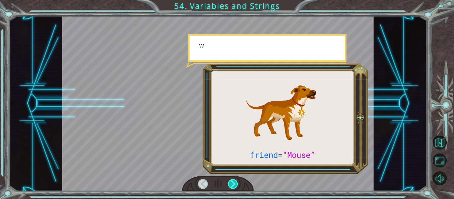
click at [232, 183] on div at bounding box center [233, 183] width 10 height 9
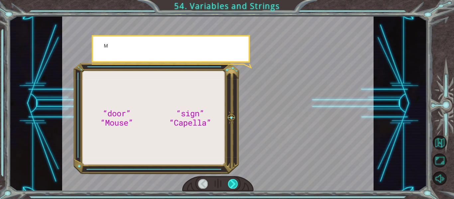
click at [232, 183] on div at bounding box center [233, 183] width 10 height 9
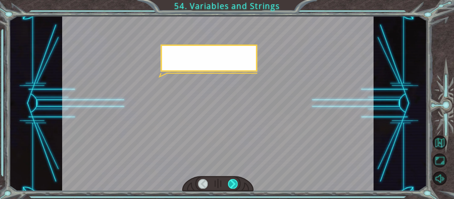
click at [232, 183] on div at bounding box center [233, 183] width 10 height 9
click at [232, 0] on div "“door” “Mouse” “sign” “Capella” G o o d m o r n i n g , s u n s h i n e . H o w…" at bounding box center [227, 0] width 454 height 0
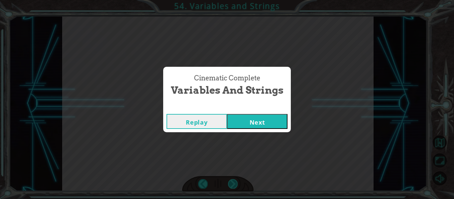
click at [232, 183] on div "Cinematic Complete Variables and Strings Replay Next" at bounding box center [227, 99] width 454 height 199
click at [238, 123] on button "Next" at bounding box center [257, 121] width 60 height 15
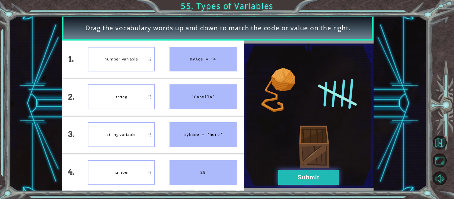
click at [312, 180] on button "Submit" at bounding box center [308, 177] width 60 height 15
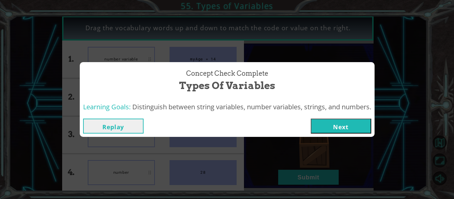
click at [336, 104] on span "Distinguish between string variables, number variables, strings, and numbers." at bounding box center [251, 106] width 239 height 9
click at [339, 134] on div "Replay Next" at bounding box center [227, 126] width 295 height 22
click at [335, 126] on button "Next" at bounding box center [341, 126] width 60 height 15
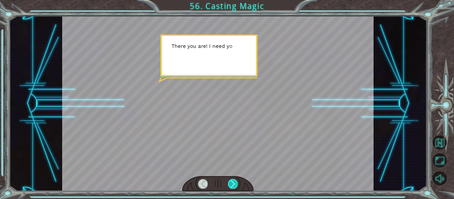
click at [232, 183] on div at bounding box center [233, 183] width 10 height 9
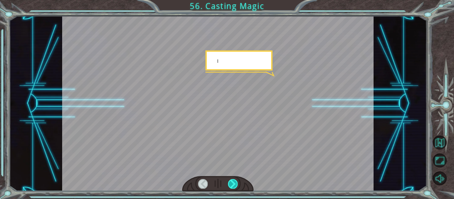
click at [232, 183] on div at bounding box center [233, 183] width 10 height 9
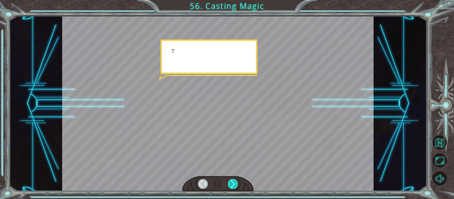
click at [232, 183] on div at bounding box center [233, 183] width 10 height 9
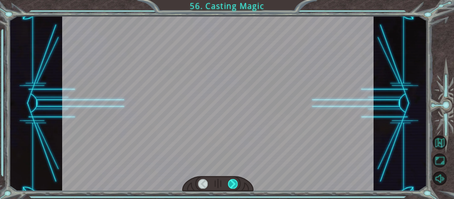
click at [232, 183] on div at bounding box center [233, 183] width 10 height 9
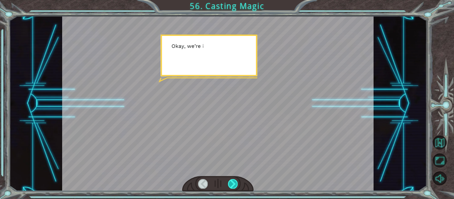
click at [232, 183] on div at bounding box center [233, 183] width 10 height 9
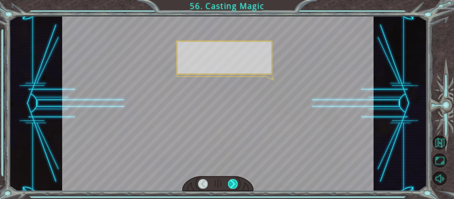
click at [232, 183] on div at bounding box center [233, 183] width 10 height 9
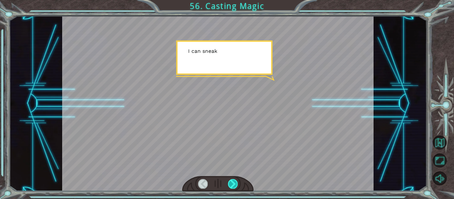
click at [232, 183] on div at bounding box center [233, 183] width 10 height 9
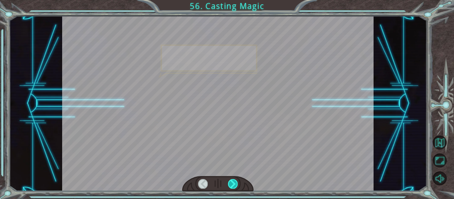
click at [232, 183] on div at bounding box center [233, 183] width 10 height 9
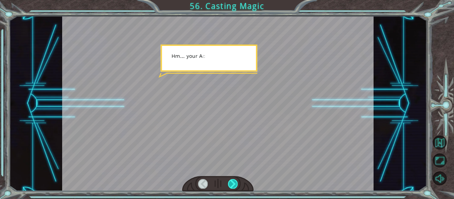
click at [232, 183] on div at bounding box center [233, 183] width 10 height 9
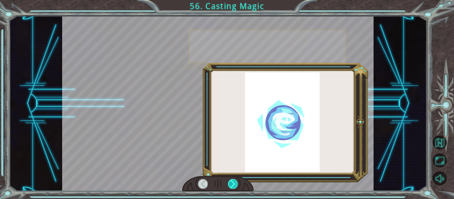
click at [232, 183] on div at bounding box center [233, 183] width 10 height 9
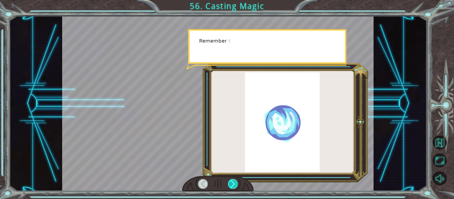
click at [232, 183] on div at bounding box center [233, 183] width 10 height 9
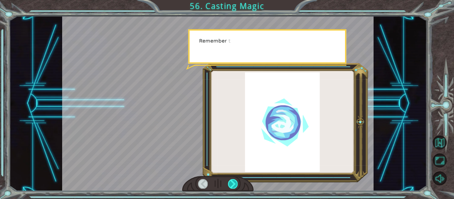
click at [232, 183] on div at bounding box center [233, 183] width 10 height 9
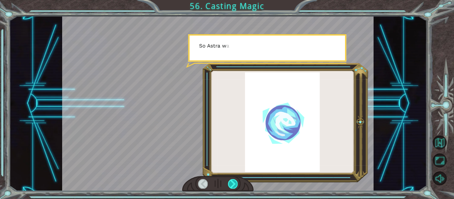
click at [232, 183] on div at bounding box center [233, 183] width 10 height 9
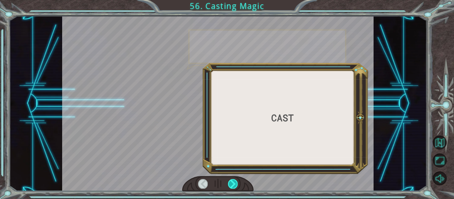
click at [232, 183] on div at bounding box center [233, 183] width 10 height 9
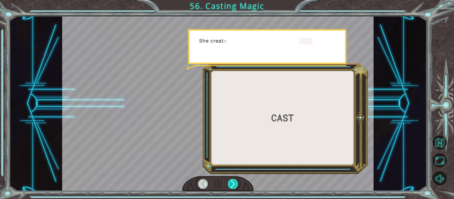
click at [232, 183] on div at bounding box center [233, 183] width 10 height 9
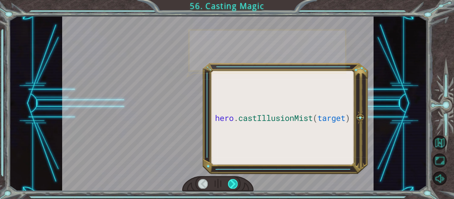
click at [232, 183] on div at bounding box center [233, 183] width 10 height 9
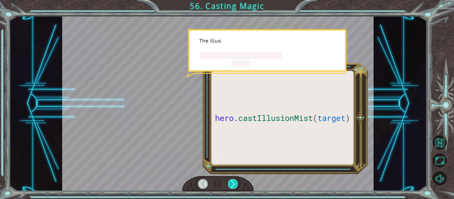
click at [232, 183] on div at bounding box center [233, 183] width 10 height 9
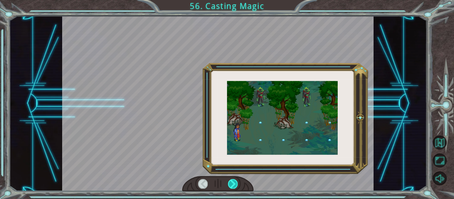
click at [232, 183] on div at bounding box center [233, 183] width 10 height 9
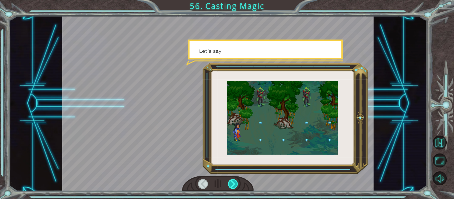
click at [232, 183] on div at bounding box center [233, 183] width 10 height 9
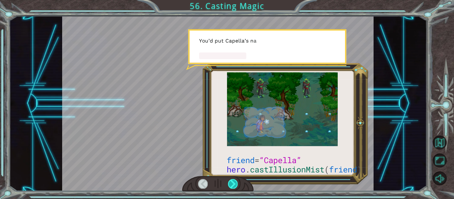
click at [232, 183] on div at bounding box center [233, 183] width 10 height 9
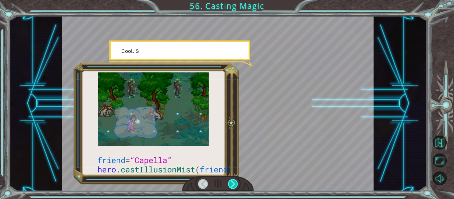
click at [232, 183] on div at bounding box center [233, 183] width 10 height 9
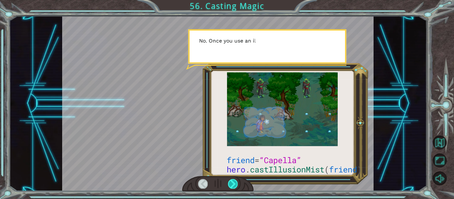
click at [232, 183] on div at bounding box center [233, 183] width 10 height 9
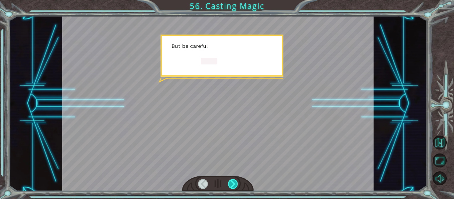
click at [232, 183] on div at bounding box center [233, 183] width 10 height 9
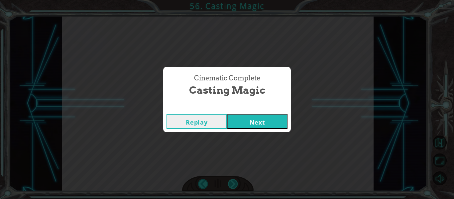
click at [232, 183] on div "Cinematic Complete Casting Magic Replay Next" at bounding box center [227, 99] width 454 height 199
click at [243, 120] on button "Next" at bounding box center [257, 121] width 60 height 15
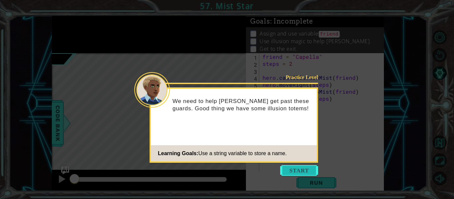
click at [305, 168] on button "Start" at bounding box center [299, 170] width 38 height 11
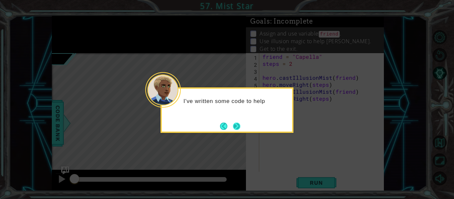
click at [240, 124] on button "Next" at bounding box center [236, 126] width 7 height 7
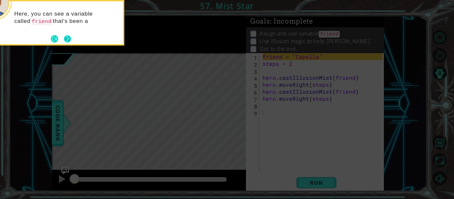
click at [70, 36] on button "Next" at bounding box center [67, 38] width 7 height 7
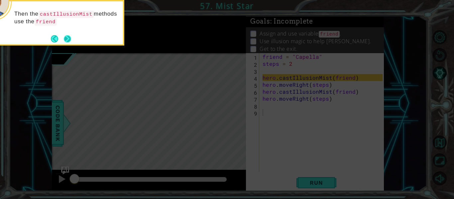
click at [69, 37] on button "Next" at bounding box center [67, 38] width 7 height 7
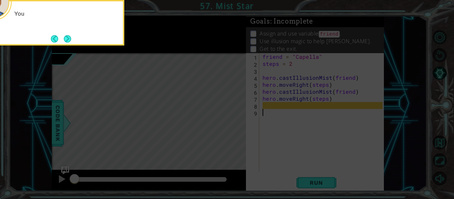
click at [69, 37] on button "Next" at bounding box center [67, 38] width 7 height 7
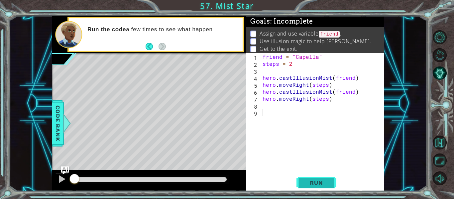
click at [308, 183] on span "Run" at bounding box center [316, 182] width 26 height 7
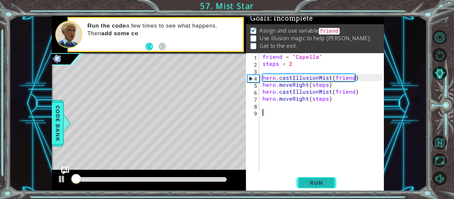
scroll to position [6, 0]
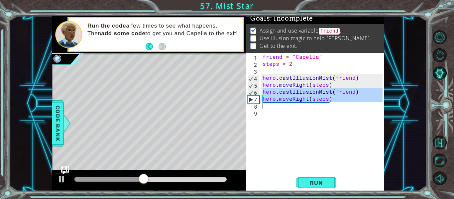
drag, startPoint x: 261, startPoint y: 91, endPoint x: 357, endPoint y: 103, distance: 96.7
click at [357, 103] on div "friend = "Capella" steps = 2 hero . castIllusionMist ( friend ) hero . moveRigh…" at bounding box center [323, 119] width 125 height 133
type textarea "hero.moveRight(steps)"
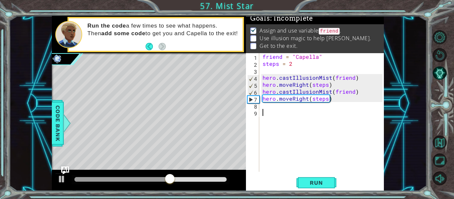
click at [322, 114] on div "friend = "Capella" steps = 2 hero . castIllusionMist ( friend ) hero . moveRigh…" at bounding box center [323, 119] width 125 height 133
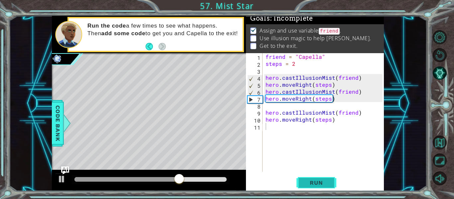
click at [331, 182] on button "Run" at bounding box center [316, 183] width 40 height 14
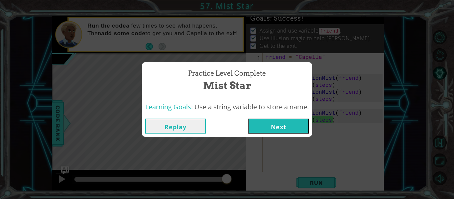
click at [286, 129] on button "Next" at bounding box center [278, 126] width 60 height 15
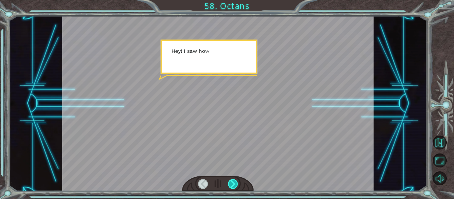
click at [237, 184] on div at bounding box center [233, 183] width 10 height 9
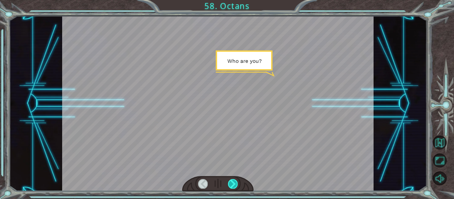
click at [237, 184] on div at bounding box center [233, 183] width 10 height 9
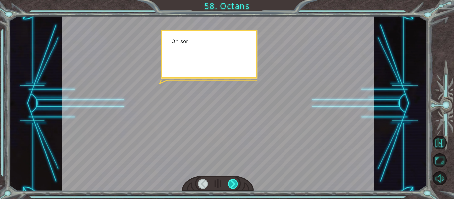
click at [237, 184] on div at bounding box center [233, 183] width 10 height 9
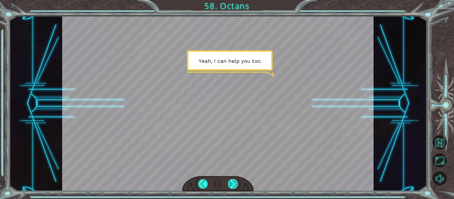
click at [237, 182] on div at bounding box center [233, 183] width 10 height 9
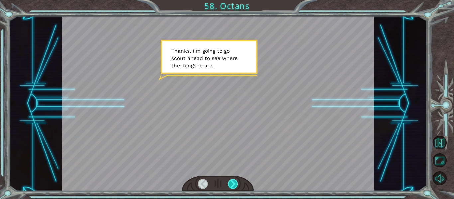
click at [237, 182] on div at bounding box center [233, 183] width 10 height 9
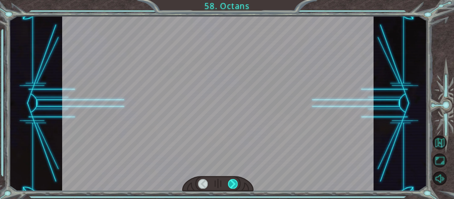
click at [237, 182] on div at bounding box center [233, 183] width 10 height 9
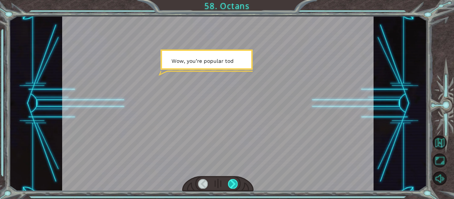
click at [237, 182] on div at bounding box center [233, 183] width 10 height 9
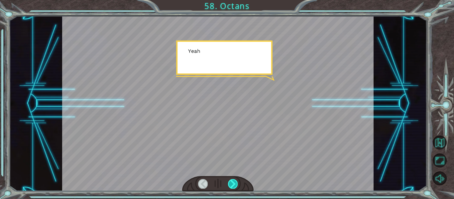
click at [237, 182] on div at bounding box center [233, 183] width 10 height 9
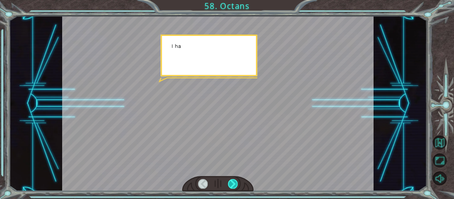
click at [237, 182] on div at bounding box center [233, 183] width 10 height 9
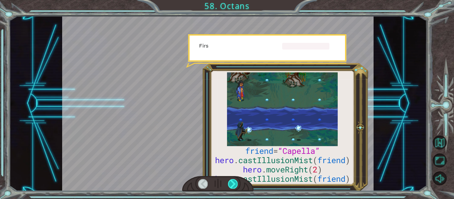
click at [237, 182] on div at bounding box center [233, 183] width 10 height 9
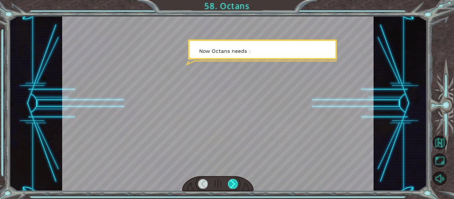
click at [237, 182] on div at bounding box center [233, 183] width 10 height 9
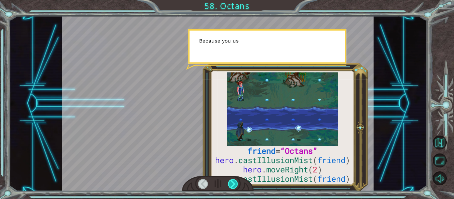
click at [237, 182] on div at bounding box center [233, 183] width 10 height 9
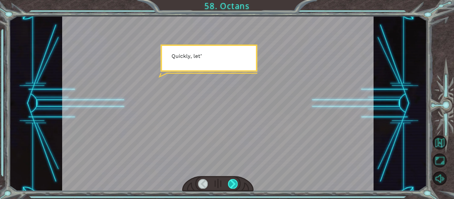
click at [237, 182] on div at bounding box center [233, 183] width 10 height 9
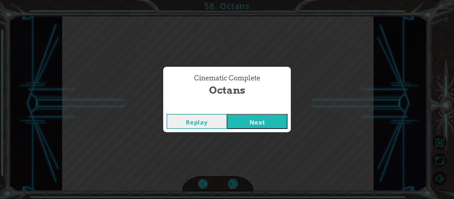
click at [237, 182] on div "Cinematic Complete Octans Replay Next" at bounding box center [227, 99] width 454 height 199
click at [240, 139] on div "Cinematic Complete Octans Replay Next" at bounding box center [227, 99] width 454 height 199
click at [239, 127] on button "Next" at bounding box center [257, 121] width 60 height 15
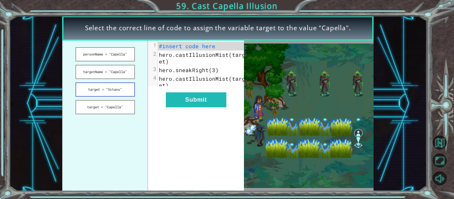
click at [124, 85] on button "target = "Octans"" at bounding box center [104, 89] width 59 height 14
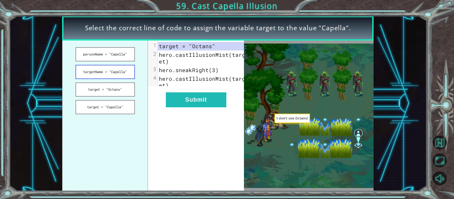
click at [108, 66] on button "targetName = "Capella"" at bounding box center [104, 72] width 59 height 14
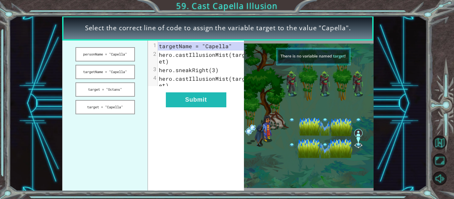
click at [106, 62] on ul "personName = "Capella" targetName = "Capella" target = "Octans" target = "Capel…" at bounding box center [105, 116] width 86 height 150
click at [104, 55] on button "personName = "Capella"" at bounding box center [104, 54] width 59 height 14
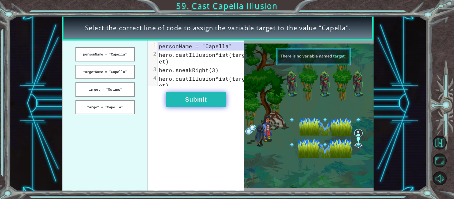
click at [189, 103] on button "Submit" at bounding box center [196, 99] width 60 height 15
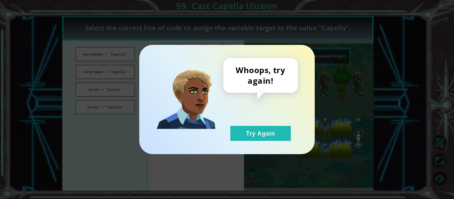
click at [258, 125] on div "Whoops, try again! Try Again" at bounding box center [260, 99] width 74 height 83
click at [236, 136] on button "Try Again" at bounding box center [260, 133] width 60 height 15
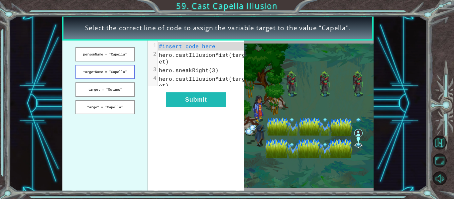
click at [120, 73] on button "targetName = "Capella"" at bounding box center [104, 72] width 59 height 14
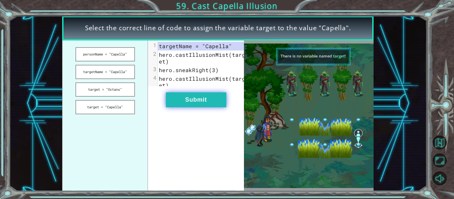
click at [209, 104] on button "Submit" at bounding box center [196, 99] width 60 height 15
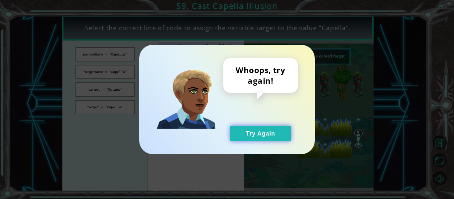
click at [255, 140] on button "Try Again" at bounding box center [260, 133] width 60 height 15
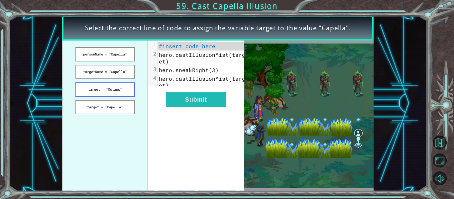
click at [120, 89] on button "target = "Octans"" at bounding box center [104, 89] width 59 height 14
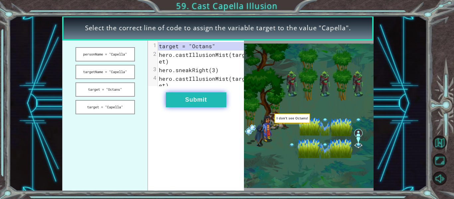
click at [199, 107] on button "Submit" at bounding box center [196, 99] width 60 height 15
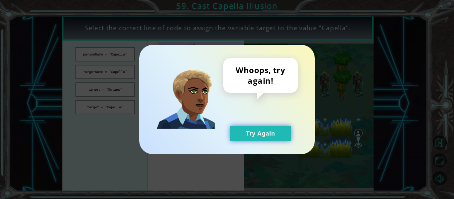
click at [244, 134] on button "Try Again" at bounding box center [260, 133] width 60 height 15
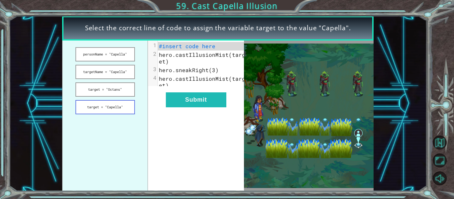
click at [118, 105] on button "target = "Capella"" at bounding box center [104, 107] width 59 height 14
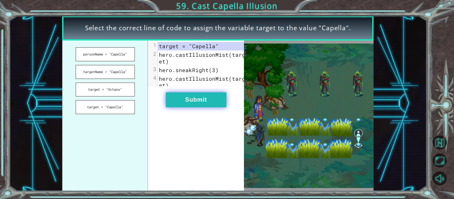
click at [194, 107] on button "Submit" at bounding box center [196, 99] width 60 height 15
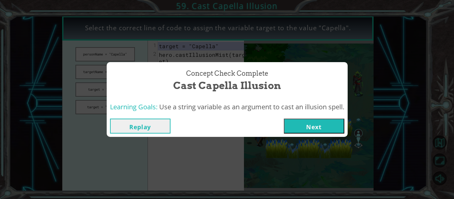
click at [309, 123] on button "Next" at bounding box center [314, 126] width 60 height 15
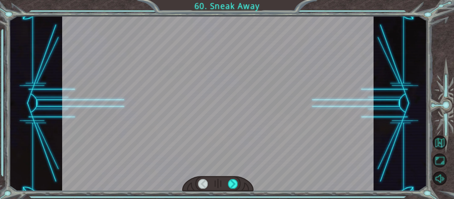
click at [264, 98] on div at bounding box center [218, 103] width 312 height 175
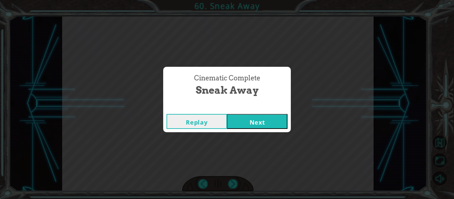
click at [286, 117] on button "Next" at bounding box center [257, 121] width 60 height 15
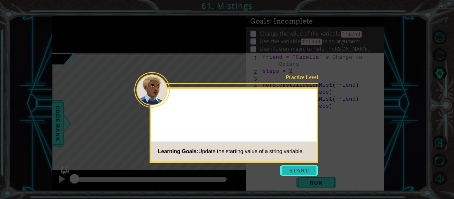
click at [295, 166] on button "Start" at bounding box center [299, 170] width 38 height 11
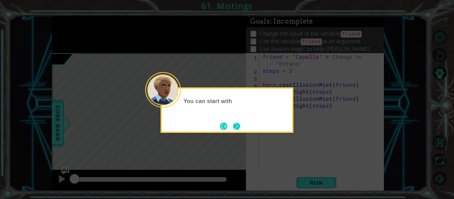
click at [236, 123] on button "Next" at bounding box center [236, 126] width 7 height 7
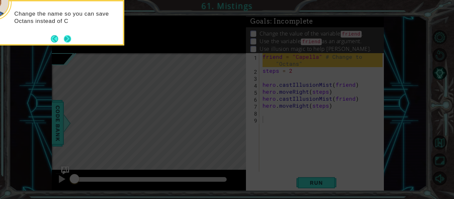
click at [71, 36] on button "Next" at bounding box center [67, 38] width 7 height 7
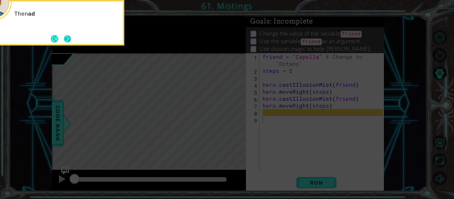
click at [71, 37] on button "Next" at bounding box center [67, 38] width 7 height 7
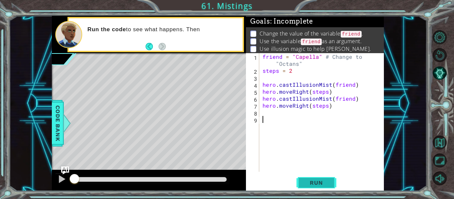
click at [325, 186] on button "Run" at bounding box center [316, 183] width 40 height 14
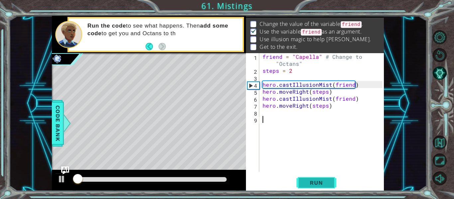
scroll to position [10, 0]
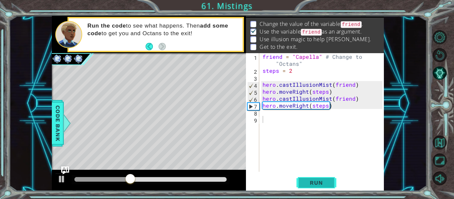
click at [319, 179] on button "Run" at bounding box center [316, 183] width 40 height 14
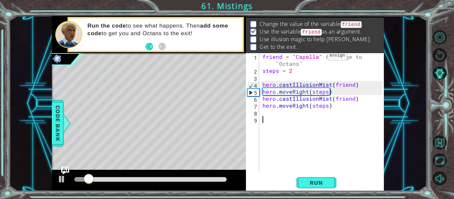
click at [316, 57] on div "friend = "Capella" # Change to "Octans" steps = 2 hero . castIllusionMist ( fri…" at bounding box center [323, 122] width 125 height 139
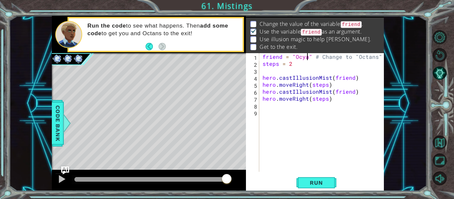
scroll to position [0, 3]
click at [303, 58] on div "friend = "Ocyans" # Change to "Octans" steps = 2 hero . castIllusionMist ( frie…" at bounding box center [323, 119] width 125 height 133
drag, startPoint x: 318, startPoint y: 185, endPoint x: 353, endPoint y: 156, distance: 45.5
click at [353, 156] on div "friend = "Octans" # Change to "Octans" 1 2 3 4 5 6 7 8 9 friend = "Octans" # Ch…" at bounding box center [315, 122] width 138 height 138
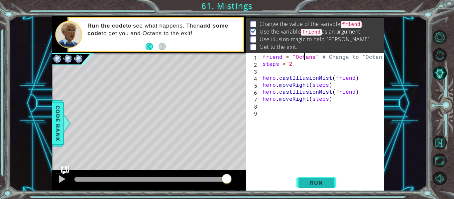
click at [315, 188] on button "Run" at bounding box center [316, 183] width 40 height 14
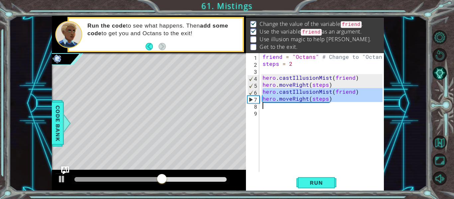
drag, startPoint x: 262, startPoint y: 91, endPoint x: 334, endPoint y: 104, distance: 73.2
click at [334, 104] on div "friend = "Octans" # Change to "Octans" steps = 2 hero . castIllusionMist ( frie…" at bounding box center [323, 119] width 125 height 133
type textarea "hero.moveRight(steps)"
click at [332, 106] on div "friend = "Octans" # Change to "Octans" steps = 2 hero . castIllusionMist ( frie…" at bounding box center [321, 112] width 121 height 119
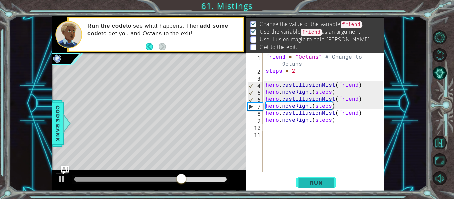
click at [321, 179] on button "Run" at bounding box center [316, 183] width 40 height 14
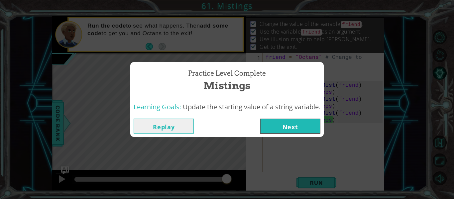
click at [281, 119] on button "Next" at bounding box center [290, 126] width 60 height 15
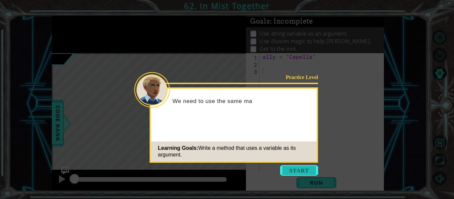
click at [294, 168] on button "Start" at bounding box center [299, 170] width 38 height 11
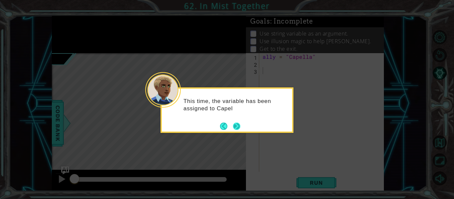
click at [239, 123] on button "Next" at bounding box center [236, 126] width 7 height 7
click at [239, 123] on button "Next" at bounding box center [237, 126] width 8 height 8
click at [239, 123] on button "Next" at bounding box center [236, 126] width 7 height 7
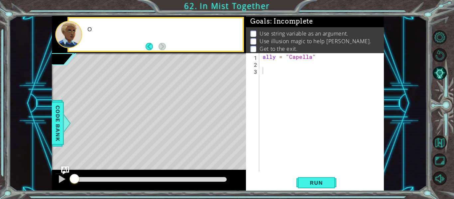
click at [238, 123] on div "Level Map" at bounding box center [205, 151] width 307 height 196
click at [271, 66] on div "ally = "Capella"" at bounding box center [323, 119] width 125 height 133
type textarea "v"
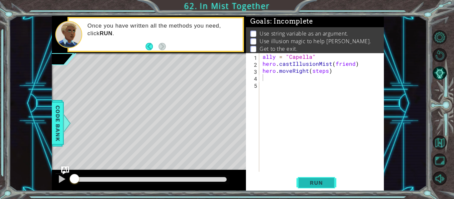
click at [321, 182] on span "Run" at bounding box center [316, 182] width 26 height 7
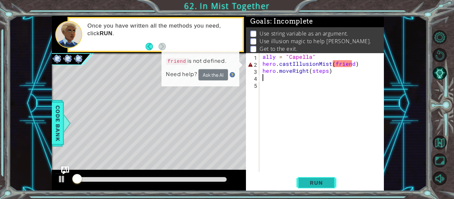
click at [321, 182] on span "Run" at bounding box center [316, 182] width 26 height 7
click at [351, 64] on div "ally = "Capella" hero . castIllusionMist ( friend ) hero . moveRight ( steps )" at bounding box center [323, 119] width 125 height 133
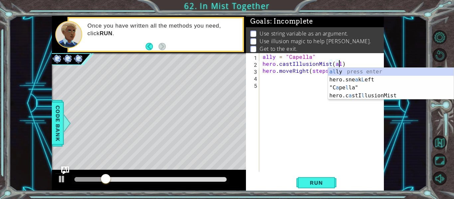
scroll to position [0, 5]
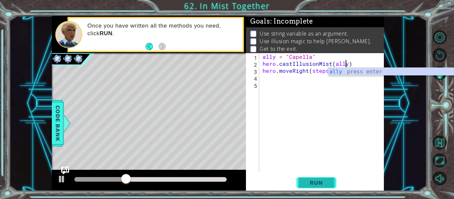
click at [323, 185] on span "Run" at bounding box center [316, 182] width 26 height 7
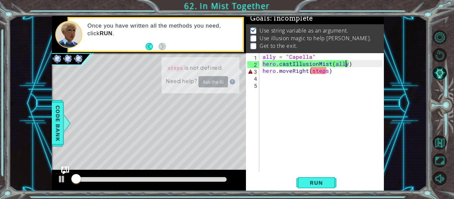
scroll to position [6, 0]
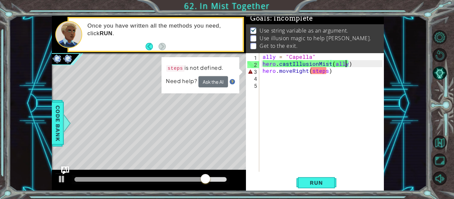
click at [326, 70] on div "ally = "Capella" hero . castIllusionMist ( ally ) hero . moveRight ( steps )" at bounding box center [323, 119] width 125 height 133
click at [261, 64] on div "ally = "Capella" hero . castIllusionMist ( ally ) hero . moveRight ( steps )" at bounding box center [323, 119] width 125 height 133
type textarea "hero.castIllusionMist(ally)"
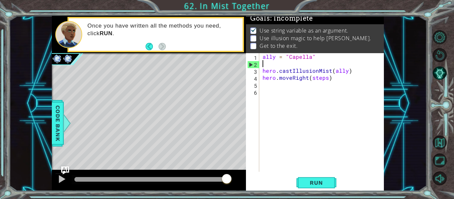
click at [265, 67] on div "ally = "Capella" hero . castIllusionMist ( ally ) hero . moveRight ( steps )" at bounding box center [323, 119] width 125 height 133
click at [314, 179] on span "Run" at bounding box center [316, 182] width 26 height 7
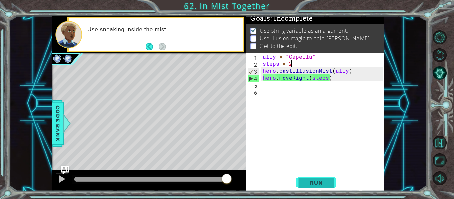
click at [308, 179] on button "Run" at bounding box center [316, 183] width 40 height 14
click at [304, 79] on div "ally = "Capella" steps = 2 hero . castIllusionMist ( ally ) hero . moveRight ( …" at bounding box center [323, 119] width 125 height 133
click at [307, 79] on div "ally = "Capella" steps = 2 hero . castIllusionMist ( ally ) hero . moveRight ( …" at bounding box center [323, 119] width 125 height 133
click at [291, 79] on div "ally = "Capella" steps = 2 hero . castIllusionMist ( ally ) hero . moveRight ( …" at bounding box center [323, 119] width 125 height 133
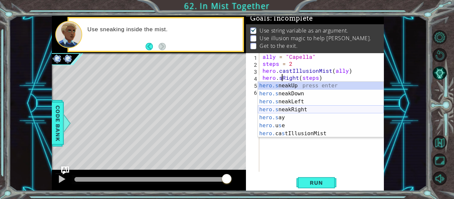
click at [305, 108] on div "hero.s neakUp press enter hero.s neakDown press enter hero.s neakLeft press ent…" at bounding box center [321, 118] width 126 height 72
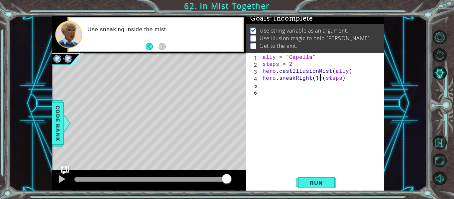
click at [321, 80] on div "ally = "Capella" steps = 2 hero . castIllusionMist ( ally ) hero . sneakRight (…" at bounding box center [323, 119] width 125 height 133
click at [326, 187] on button "Run" at bounding box center [316, 183] width 40 height 14
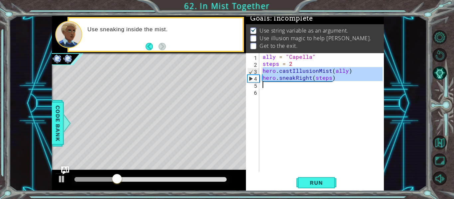
drag, startPoint x: 261, startPoint y: 70, endPoint x: 341, endPoint y: 86, distance: 81.1
click at [341, 86] on div "ally = "Capella" steps = 2 hero . castIllusionMist ( ally ) hero . sneakRight (…" at bounding box center [323, 119] width 125 height 133
type textarea "hero.sneakRight(steps)"
click at [287, 84] on div "ally = "Capella" steps = 2 hero . castIllusionMist ( ally ) hero . sneakRight (…" at bounding box center [321, 112] width 121 height 119
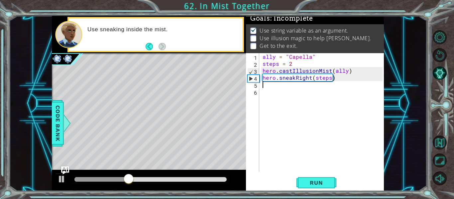
scroll to position [0, 0]
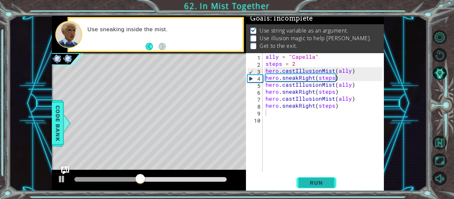
click at [319, 184] on span "Run" at bounding box center [316, 182] width 26 height 7
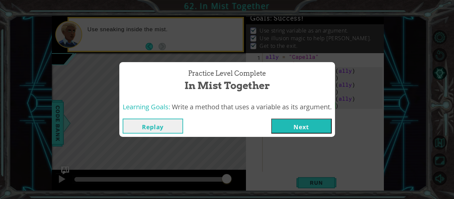
click at [291, 125] on button "Next" at bounding box center [301, 126] width 60 height 15
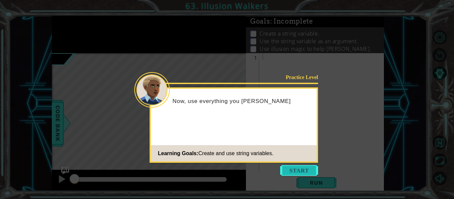
click at [297, 170] on button "Start" at bounding box center [299, 170] width 38 height 11
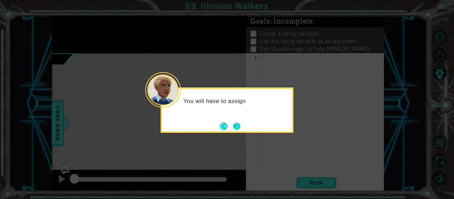
click at [238, 123] on button "Next" at bounding box center [236, 126] width 7 height 7
click at [238, 124] on button "Next" at bounding box center [236, 126] width 7 height 7
click at [238, 124] on button "Next" at bounding box center [237, 126] width 8 height 8
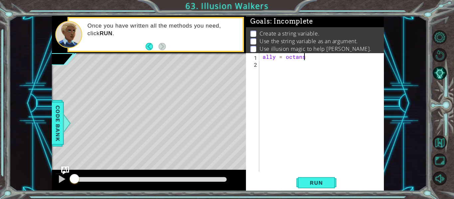
scroll to position [0, 2]
click at [288, 59] on div "ally = octans" at bounding box center [323, 119] width 125 height 133
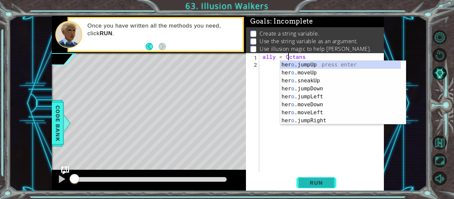
type textarea "ally = [PERSON_NAME]"
click at [311, 182] on span "Run" at bounding box center [316, 182] width 26 height 7
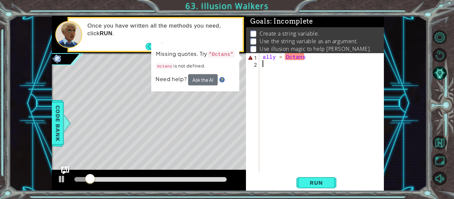
click at [274, 68] on div "ally = [PERSON_NAME]" at bounding box center [323, 119] width 125 height 133
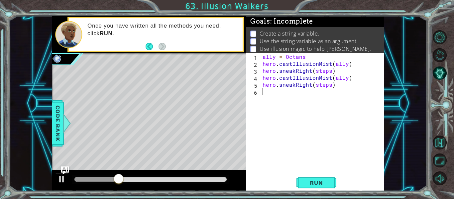
paste textarea "hero.castIllusionMist(ally)"
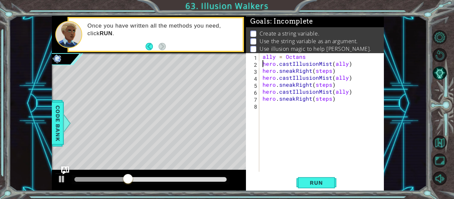
click at [262, 65] on div "ally = Octans hero . castIllusionMist ( ally ) hero . sneakRight ( steps ) hero…" at bounding box center [323, 119] width 125 height 133
type textarea "hero.castIllusionMist(ally)"
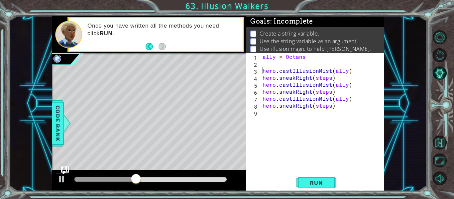
click at [269, 65] on div "ally = Octans hero . castIllusionMist ( ally ) hero . sneakRight ( steps ) hero…" at bounding box center [323, 119] width 125 height 133
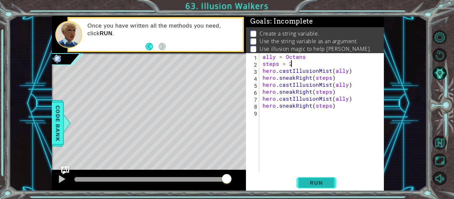
type textarea "steps = 2"
click at [327, 183] on span "Run" at bounding box center [316, 182] width 26 height 7
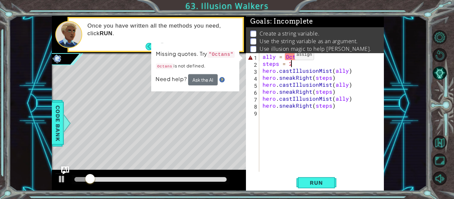
scroll to position [3, 0]
